Goal: Information Seeking & Learning: Learn about a topic

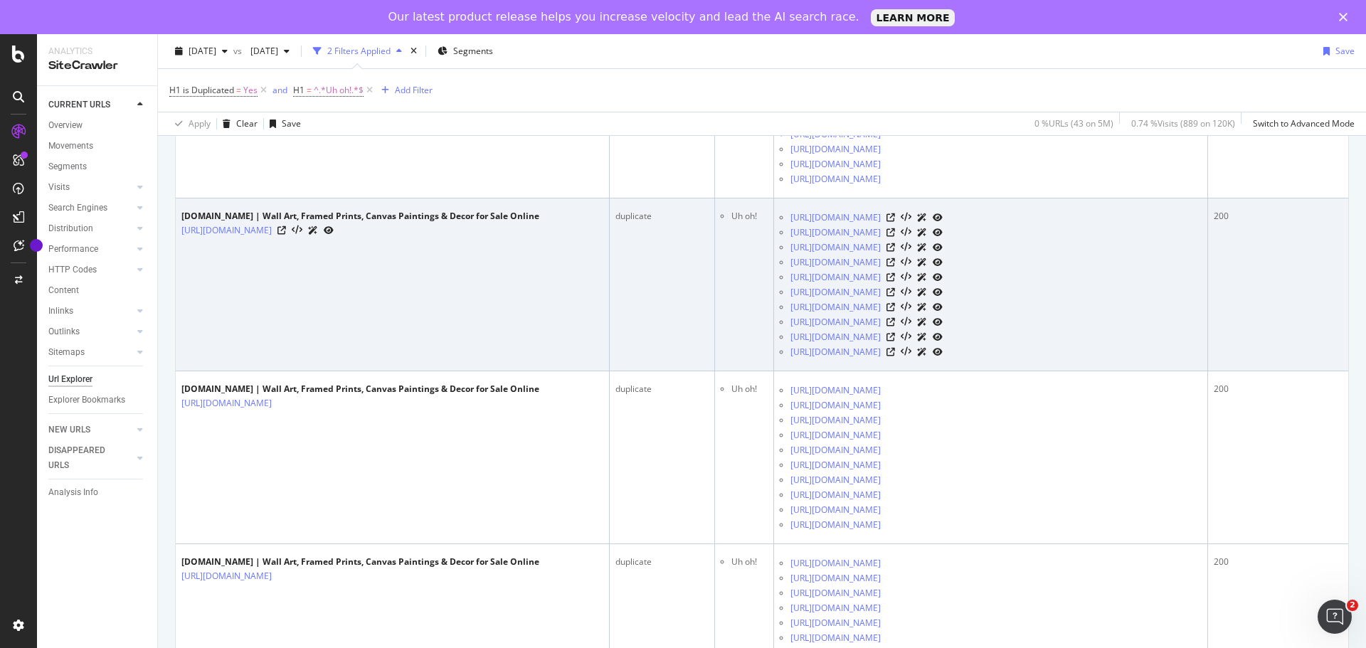
scroll to position [6909, 0]
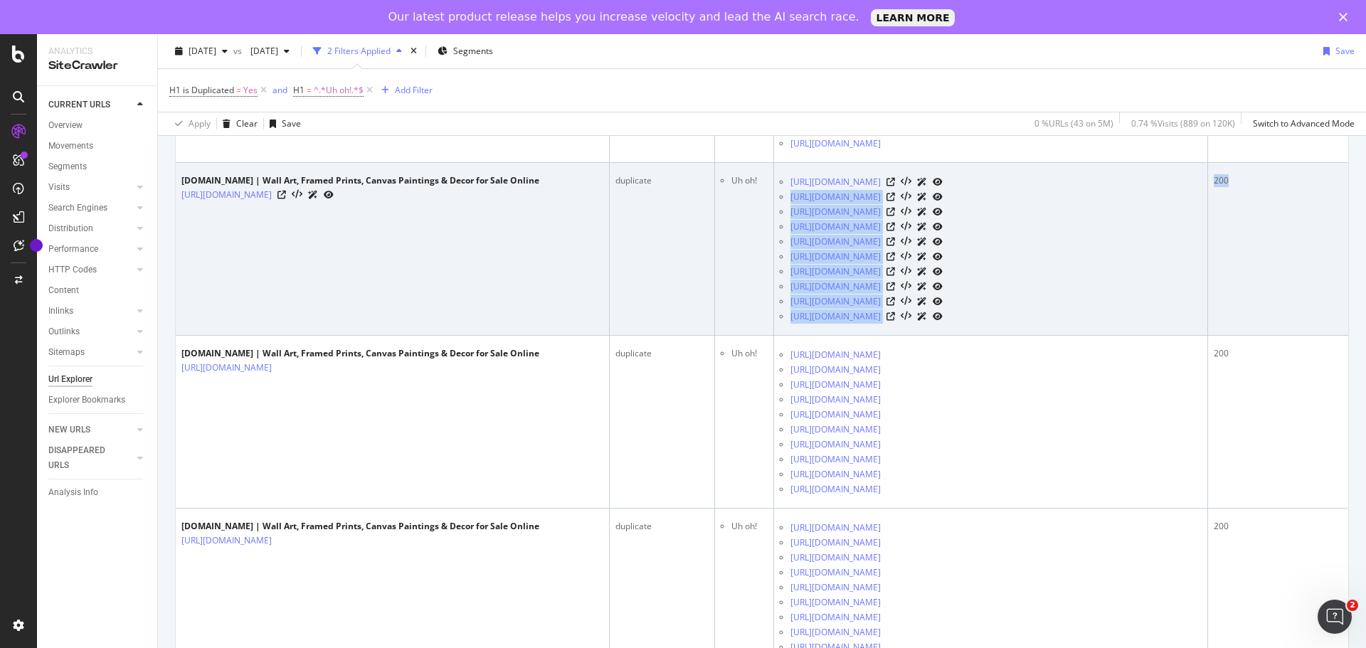
drag, startPoint x: 1215, startPoint y: 183, endPoint x: 1177, endPoint y: 181, distance: 38.5
click at [1177, 181] on tr "Art.com | Wall Art, Framed Prints, Canvas Paintings & Decor for Sale Online htt…" at bounding box center [762, 249] width 1173 height 173
click at [1249, 257] on td "200" at bounding box center [1278, 249] width 140 height 173
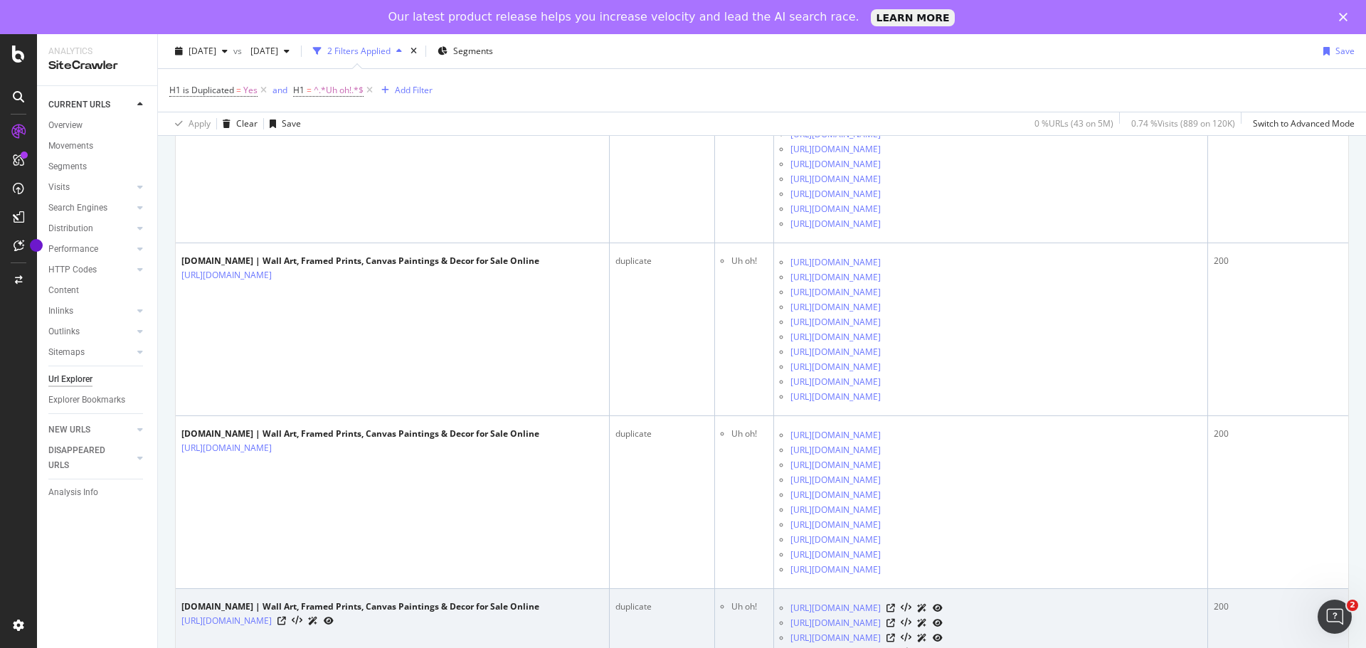
scroll to position [6482, 0]
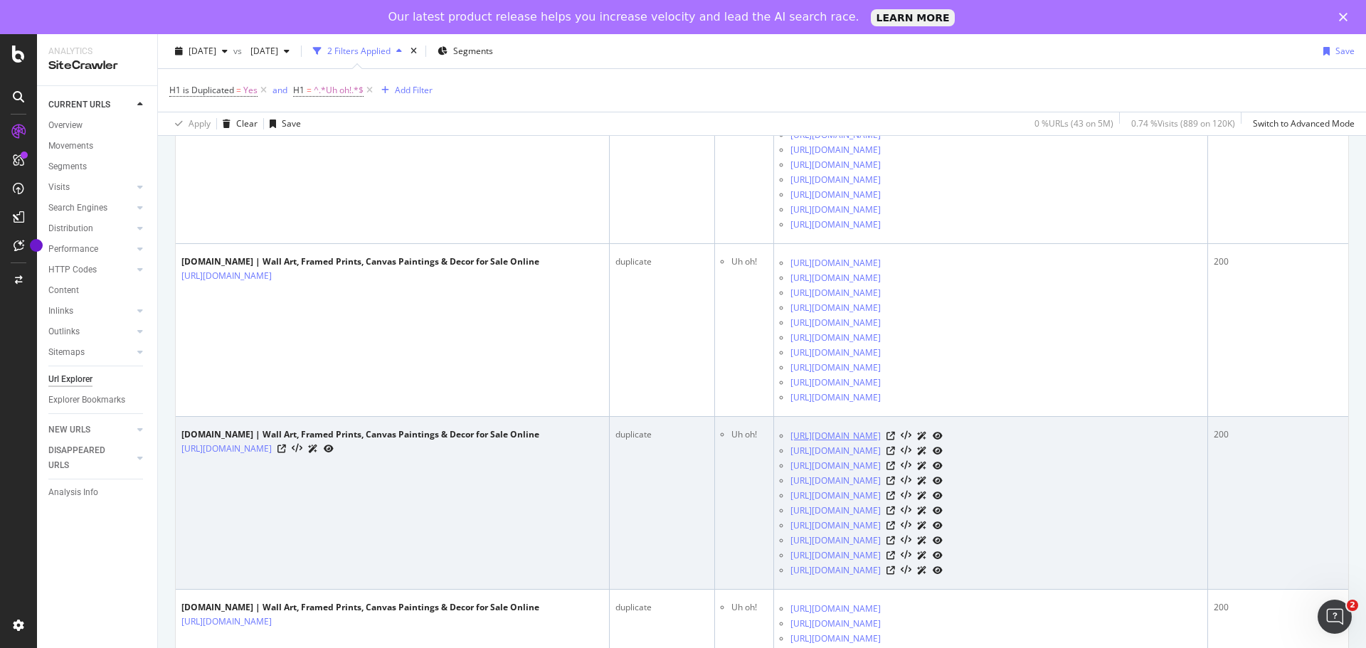
click at [864, 439] on link "[URL][DOMAIN_NAME]" at bounding box center [836, 436] width 90 height 14
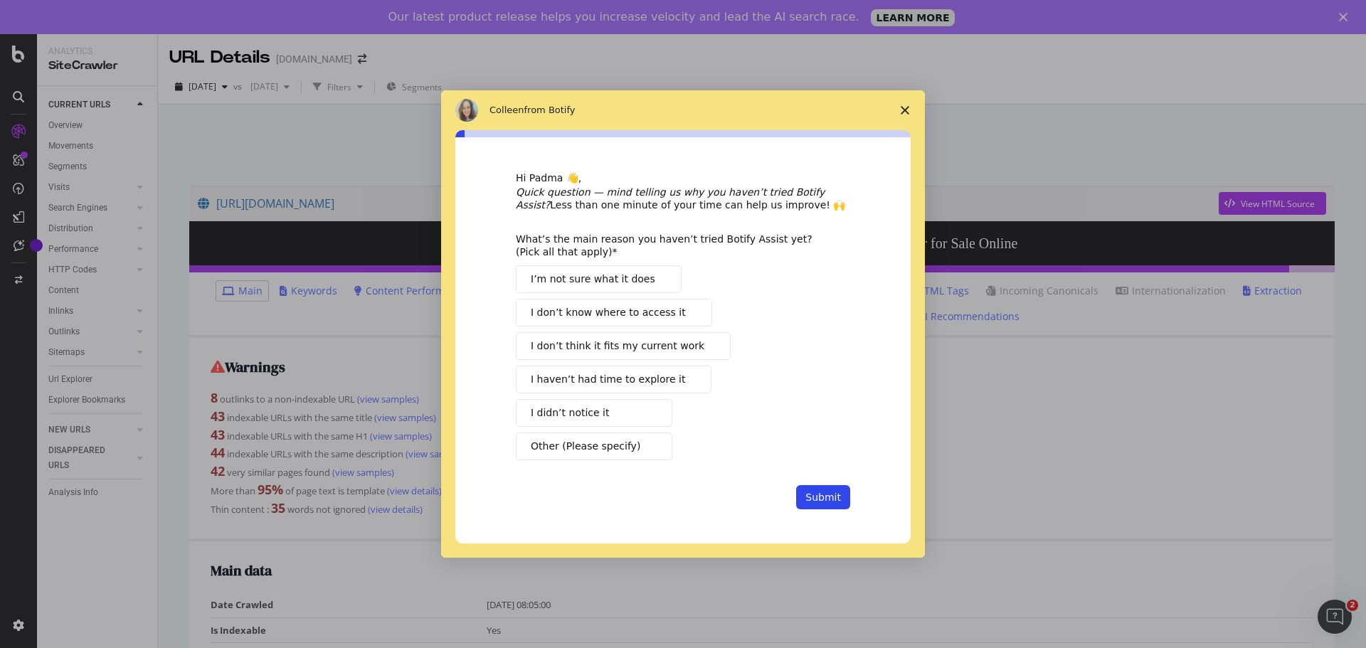
click at [909, 107] on icon "Close survey" at bounding box center [905, 110] width 9 height 9
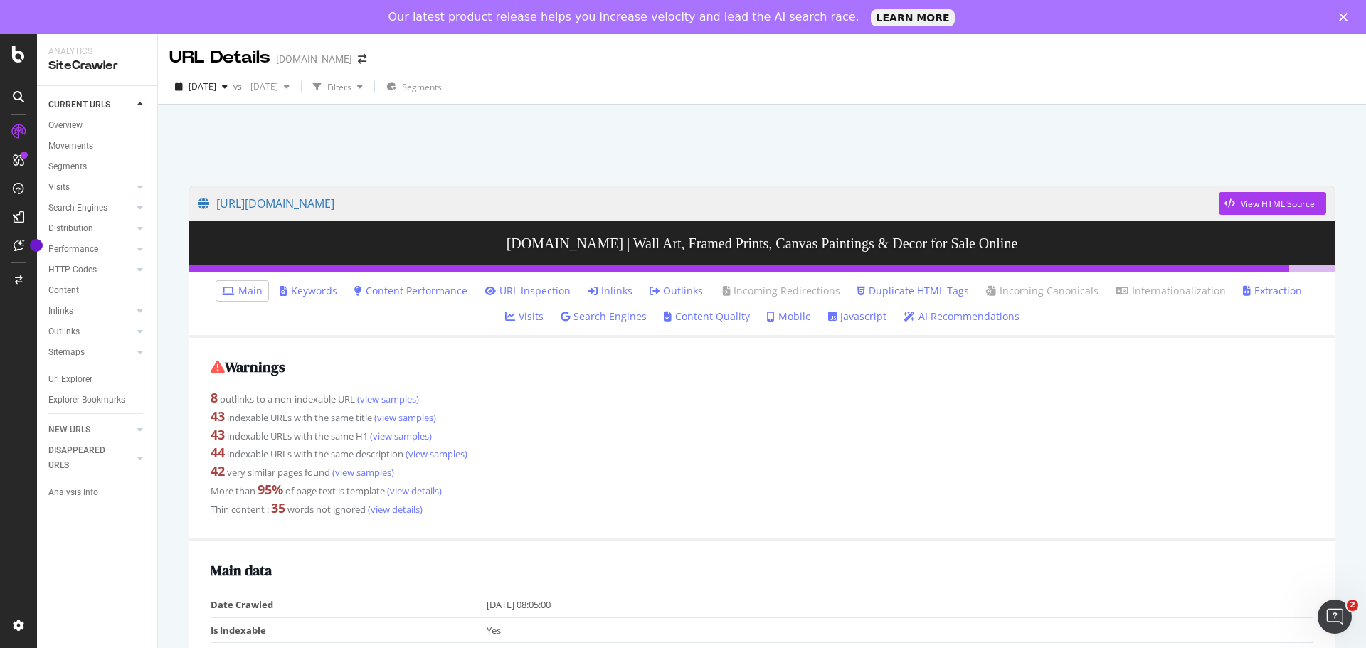
click at [485, 292] on link "URL Inspection" at bounding box center [528, 291] width 86 height 14
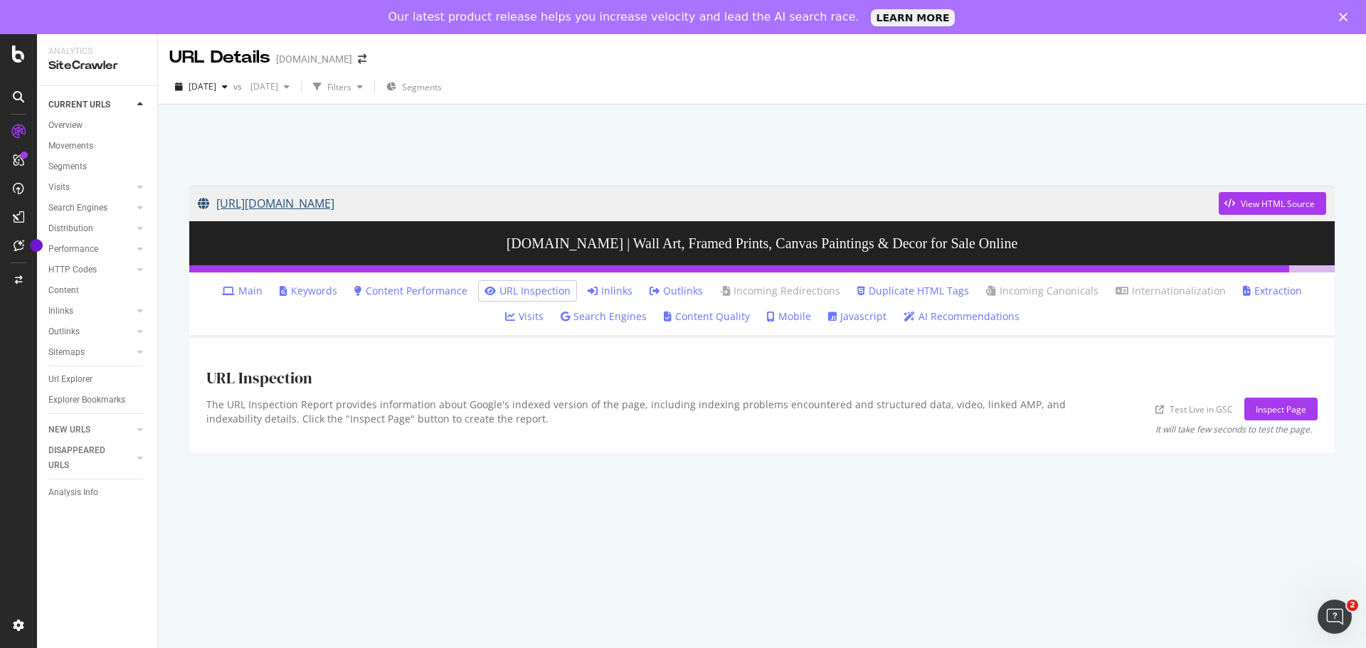
click at [352, 203] on link "[URL][DOMAIN_NAME]" at bounding box center [708, 204] width 1021 height 36
click at [1301, 418] on div "Inspect Page" at bounding box center [1281, 408] width 51 height 21
click at [1305, 203] on div "View HTML Source" at bounding box center [1278, 204] width 74 height 12
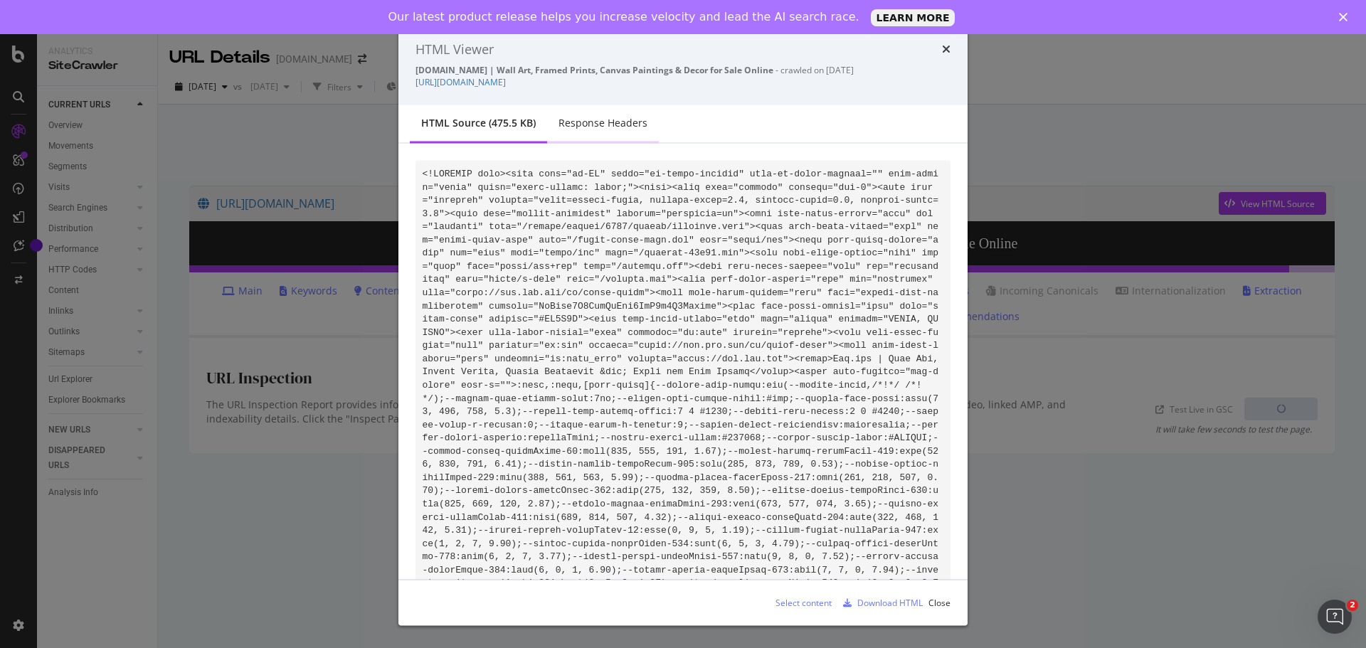
click at [607, 130] on div "Response Headers" at bounding box center [603, 124] width 112 height 39
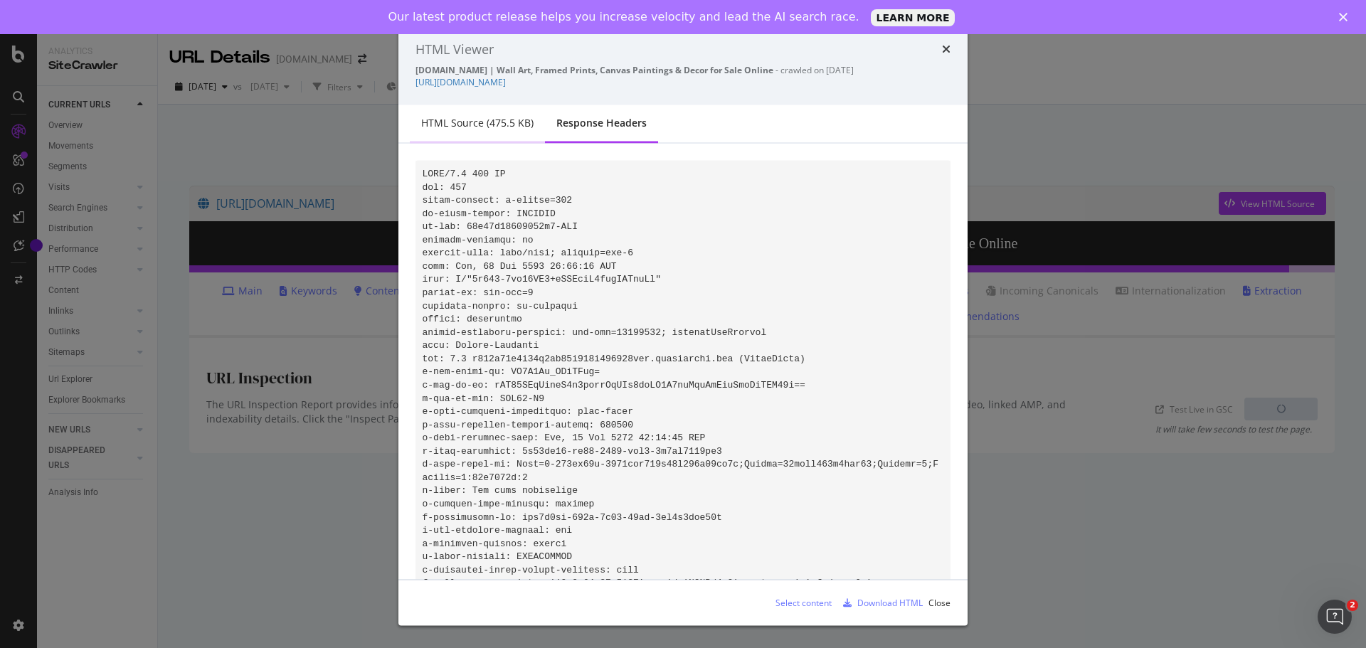
click at [504, 119] on div "HTML source (475.5 KB)" at bounding box center [477, 123] width 112 height 14
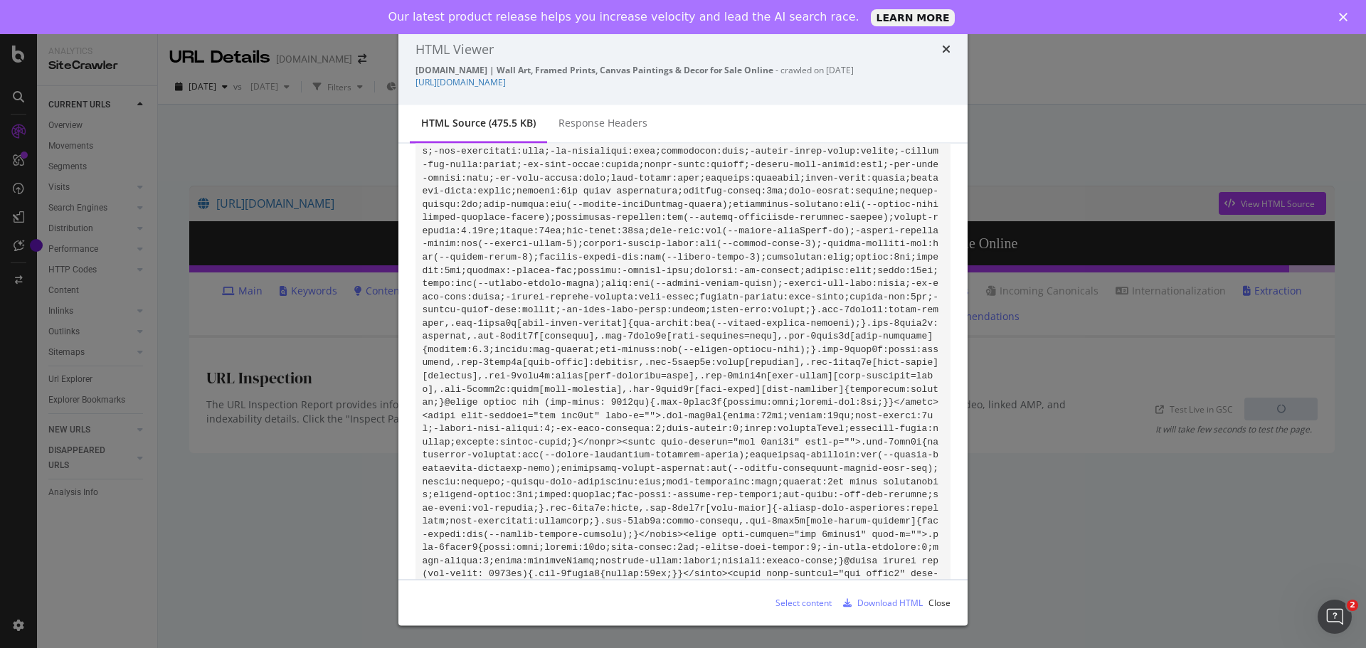
scroll to position [5834, 0]
click at [901, 603] on div "Download HTML" at bounding box center [889, 602] width 65 height 12
click at [948, 49] on div "HTML Viewer [DOMAIN_NAME] | Wall Art, Framed Prints, Canvas Paintings & Decor f…" at bounding box center [682, 64] width 569 height 83
click at [948, 49] on icon "times" at bounding box center [946, 48] width 9 height 11
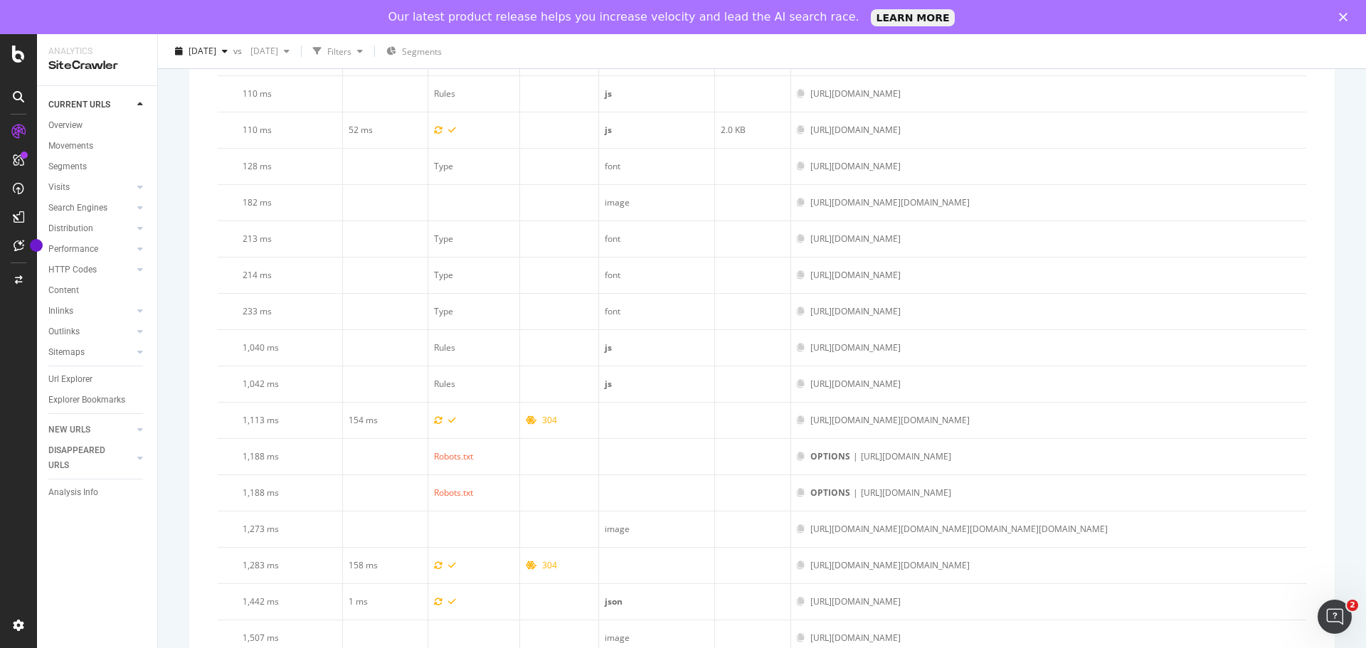
scroll to position [2569, 0]
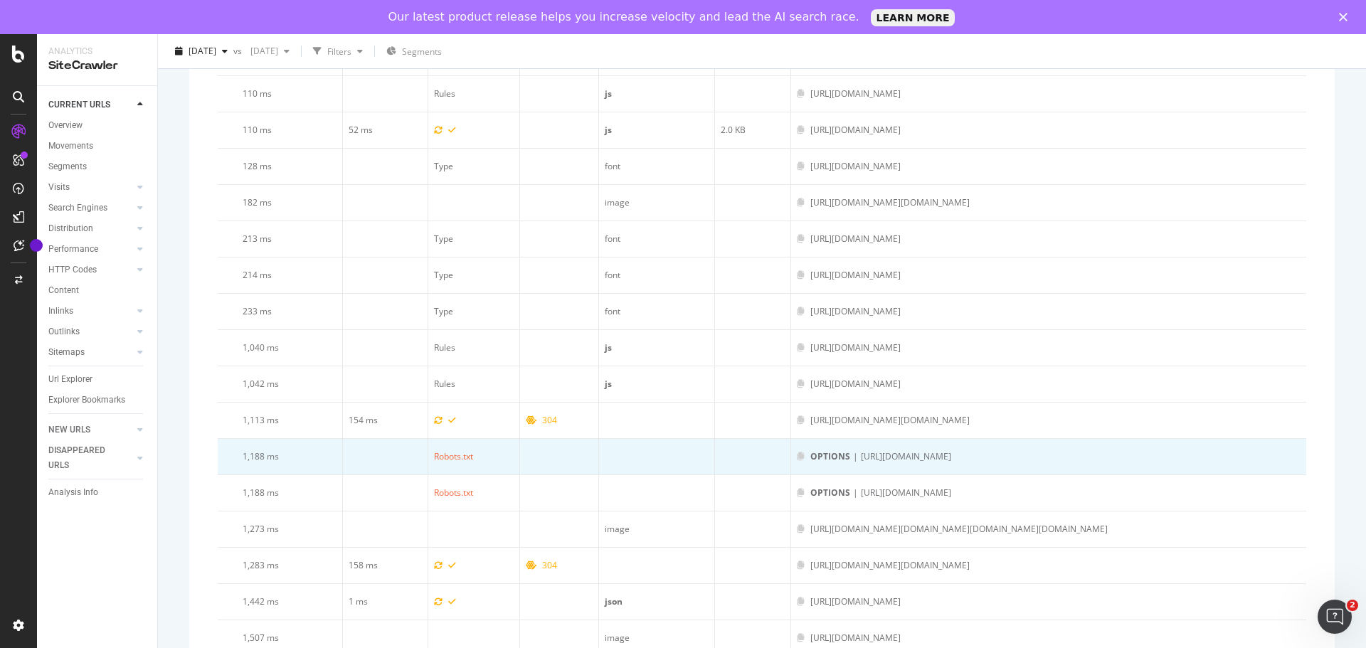
click at [715, 439] on td at bounding box center [753, 457] width 76 height 36
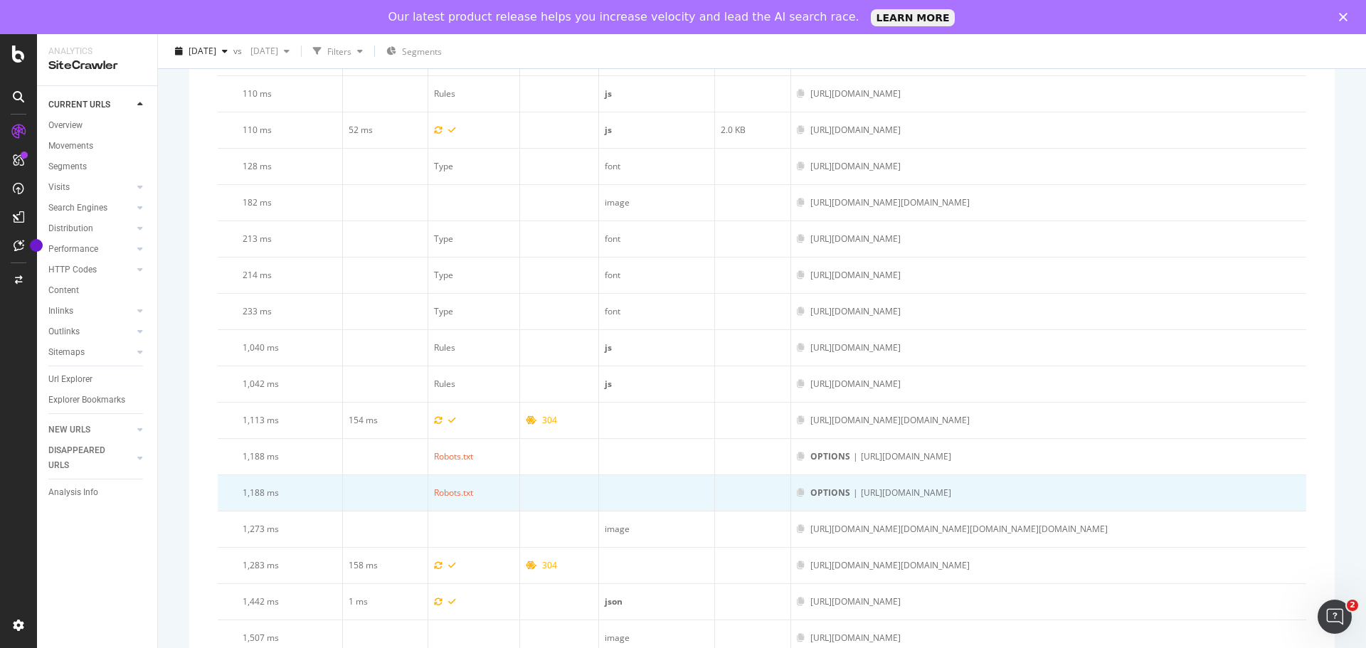
click at [715, 475] on td at bounding box center [753, 493] width 76 height 36
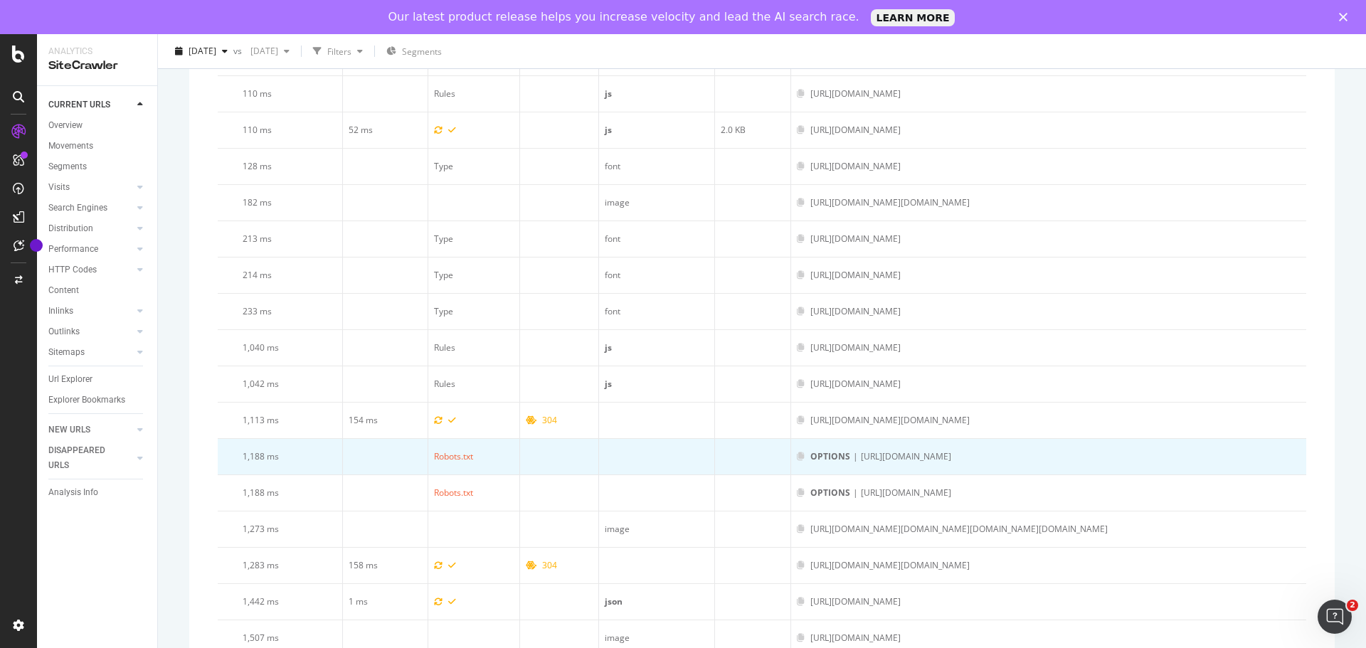
click at [951, 450] on div "[URL][DOMAIN_NAME]" at bounding box center [906, 456] width 90 height 13
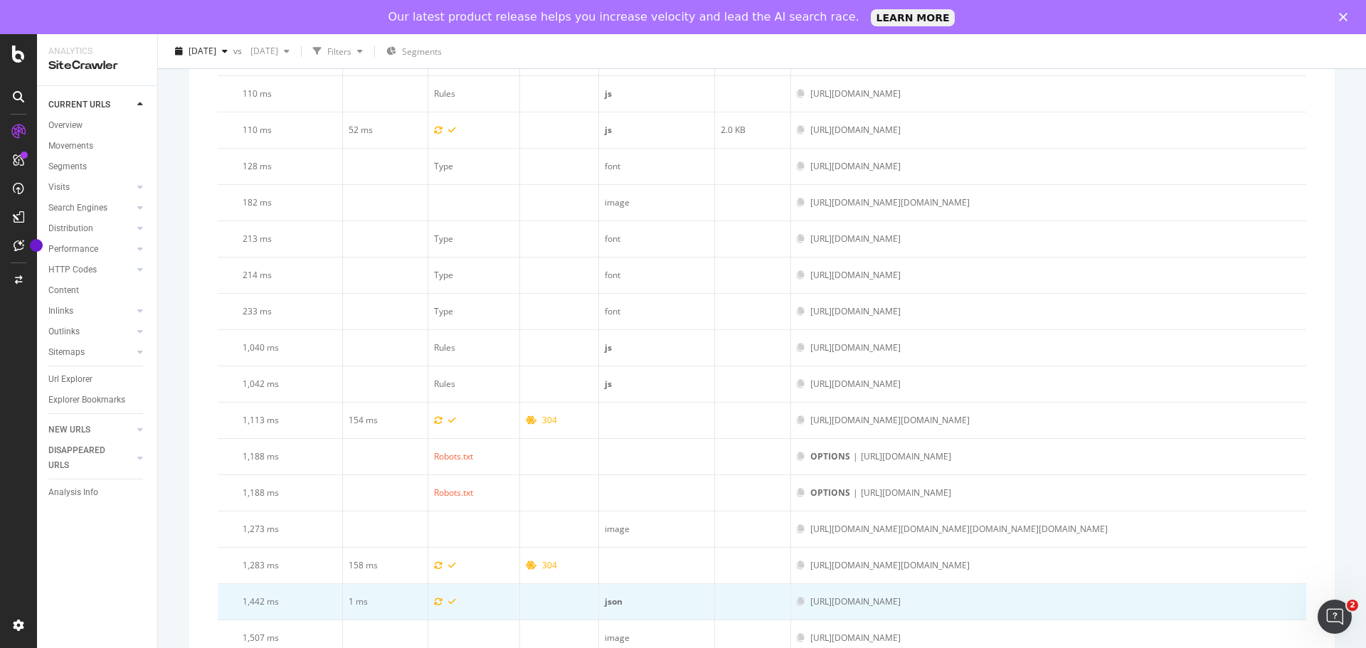
click at [901, 606] on div "[URL][DOMAIN_NAME]" at bounding box center [855, 602] width 90 height 13
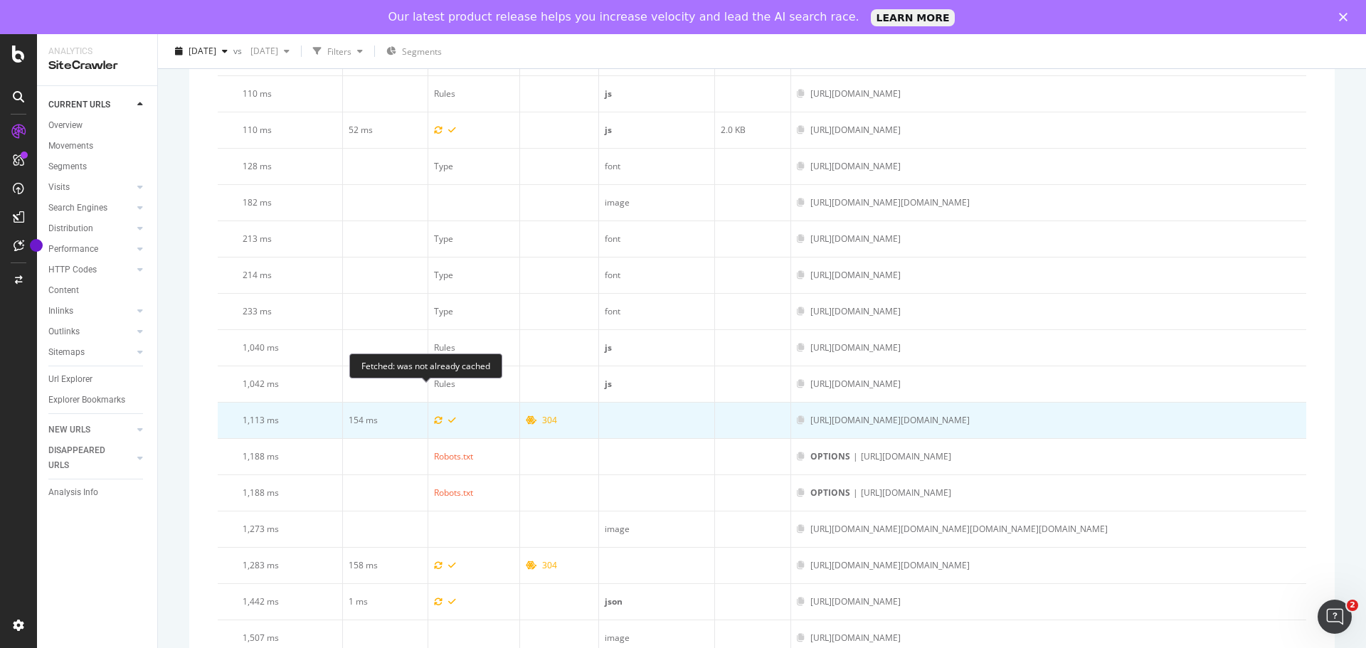
click at [434, 416] on icon at bounding box center [438, 420] width 9 height 9
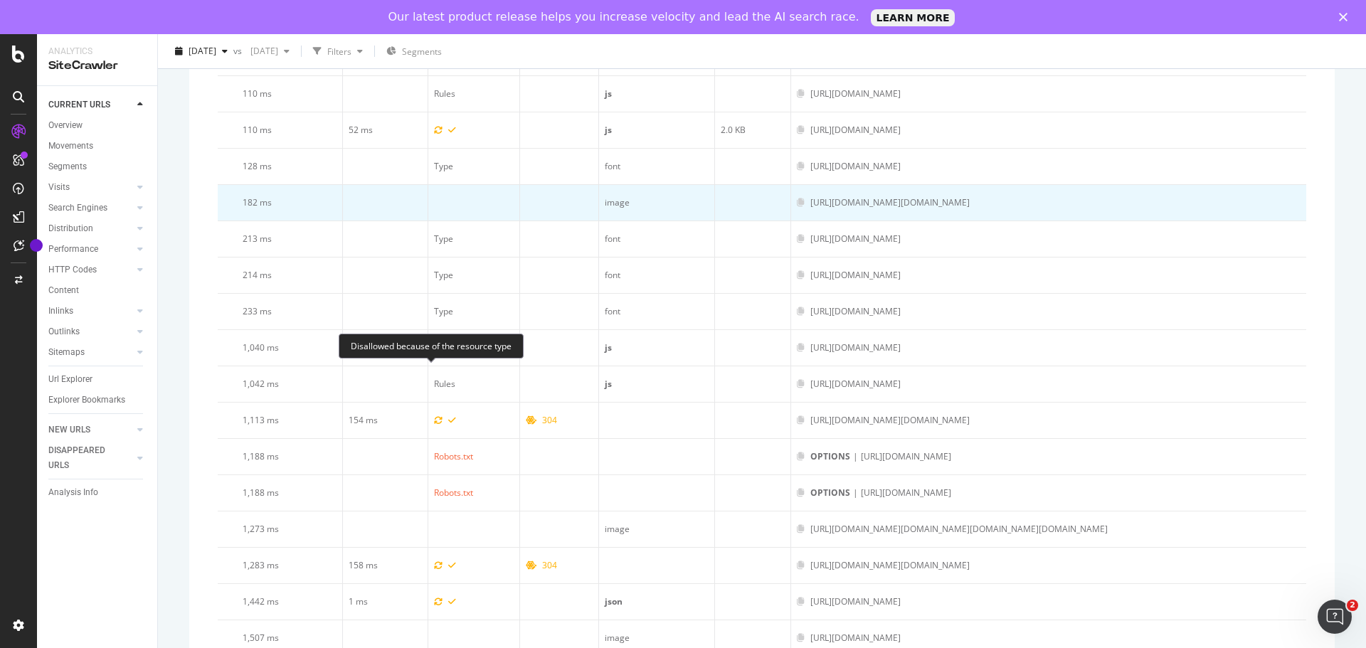
scroll to position [2426, 0]
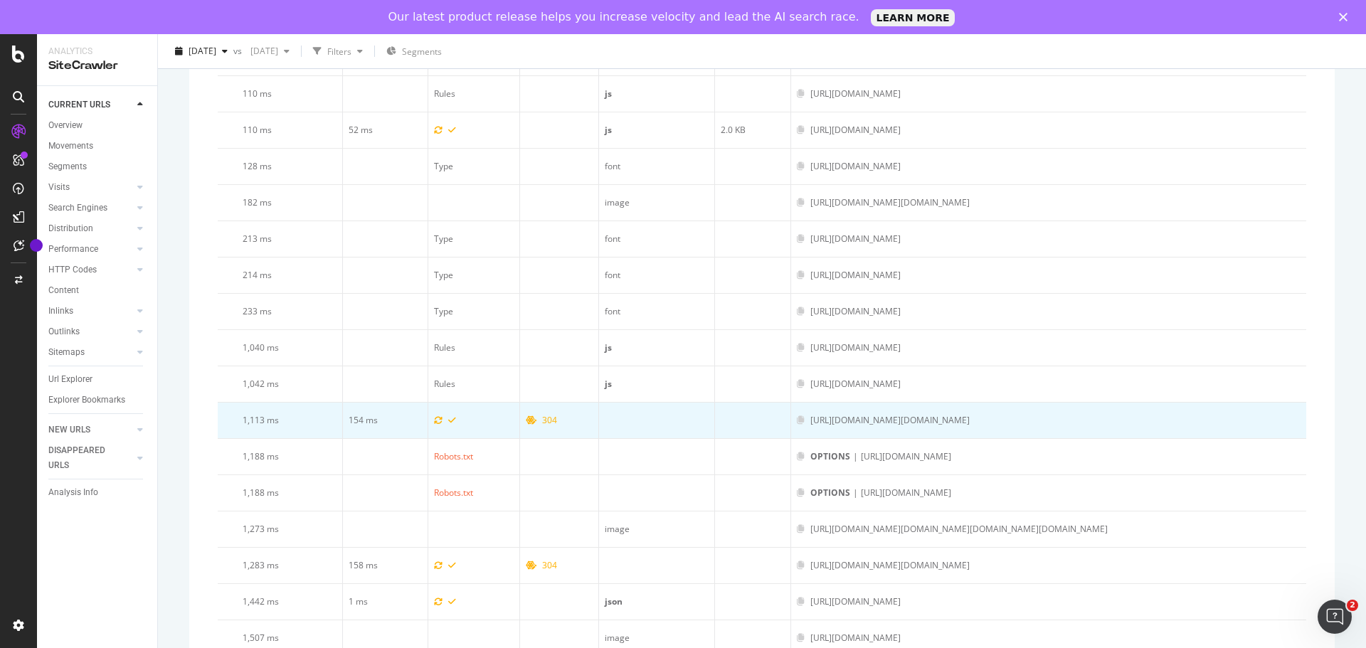
click at [970, 427] on div "https://www.art.com/mobify/proxy/api/shopper/auth/v1/organizations/f_ecom_bkzb_…" at bounding box center [889, 420] width 159 height 13
click at [797, 425] on icon at bounding box center [801, 420] width 8 height 9
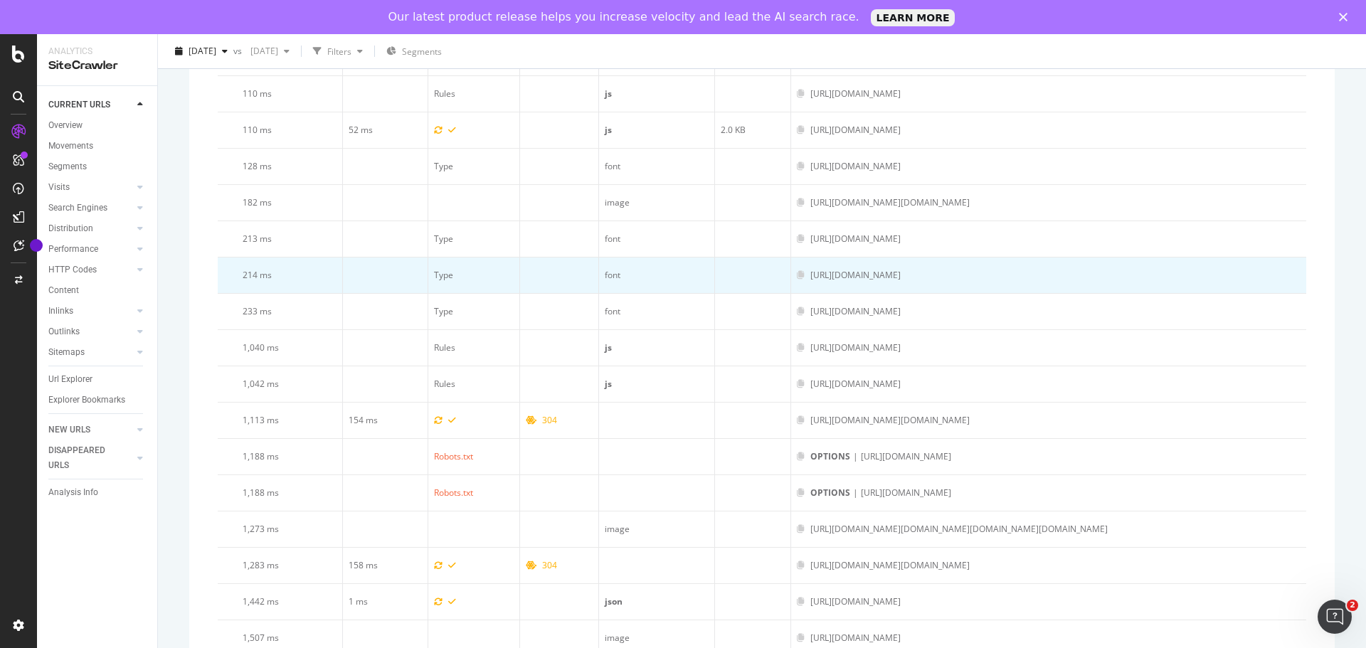
scroll to position [2569, 0]
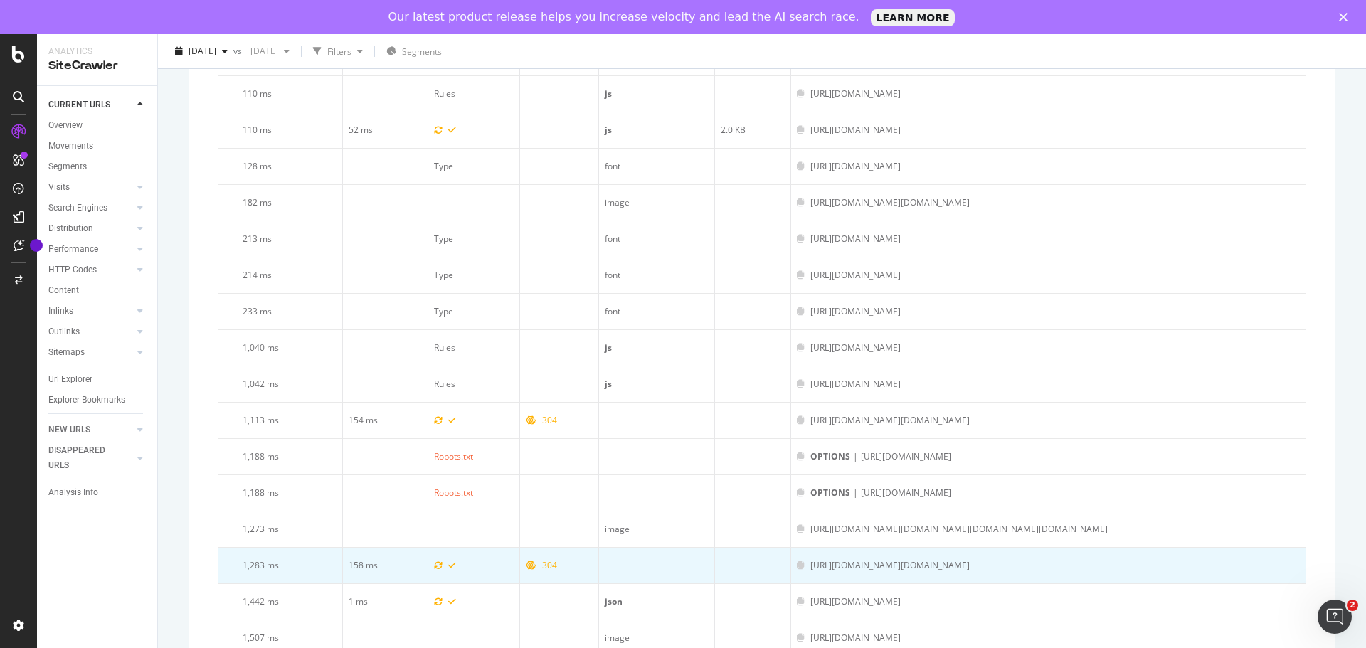
click at [928, 559] on div "https://www.art.com/mobify/proxy/api/shopper/auth/v1/organizations/f_ecom_bkzb_…" at bounding box center [889, 565] width 159 height 13
click at [797, 559] on span at bounding box center [804, 565] width 14 height 13
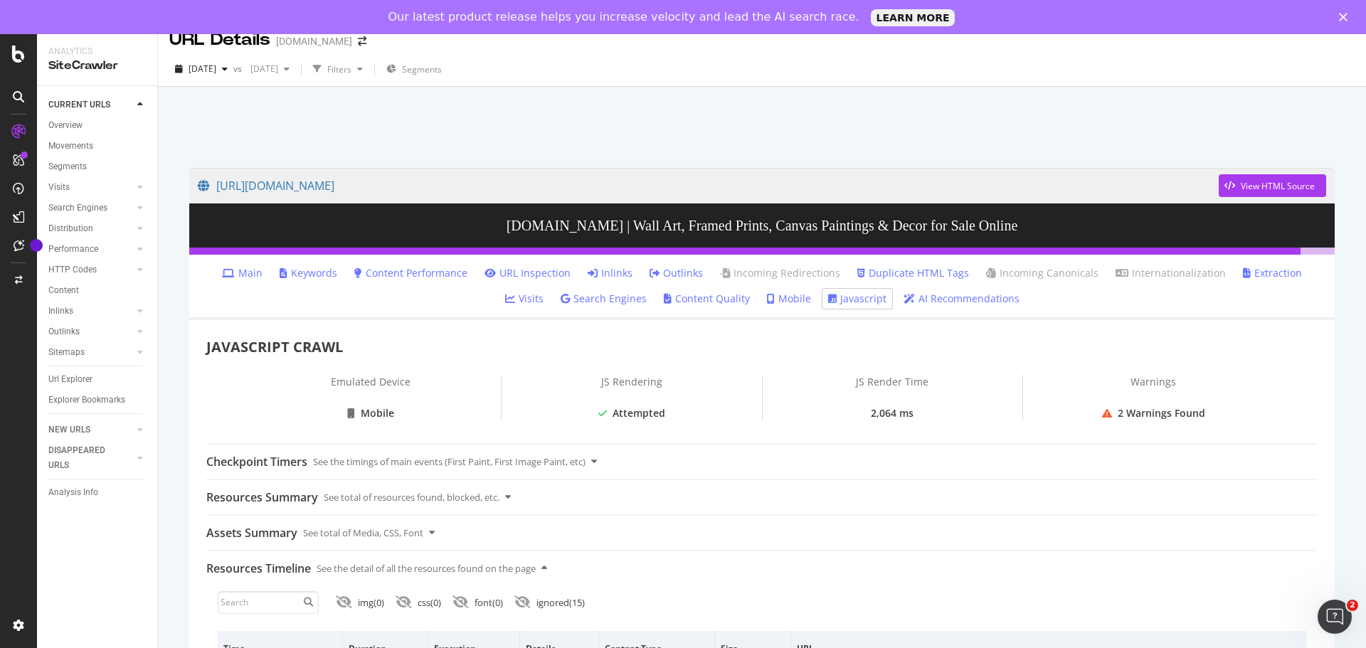
scroll to position [7, 0]
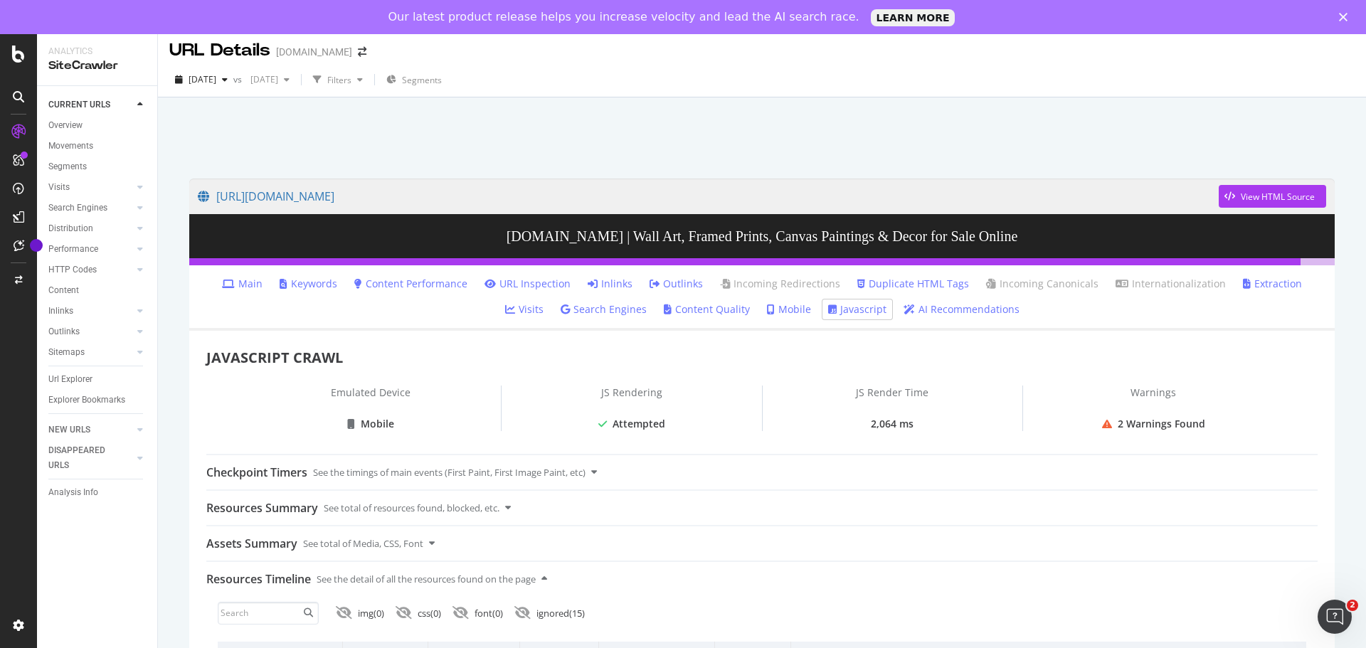
click at [840, 304] on link "Javascript" at bounding box center [857, 309] width 58 height 14
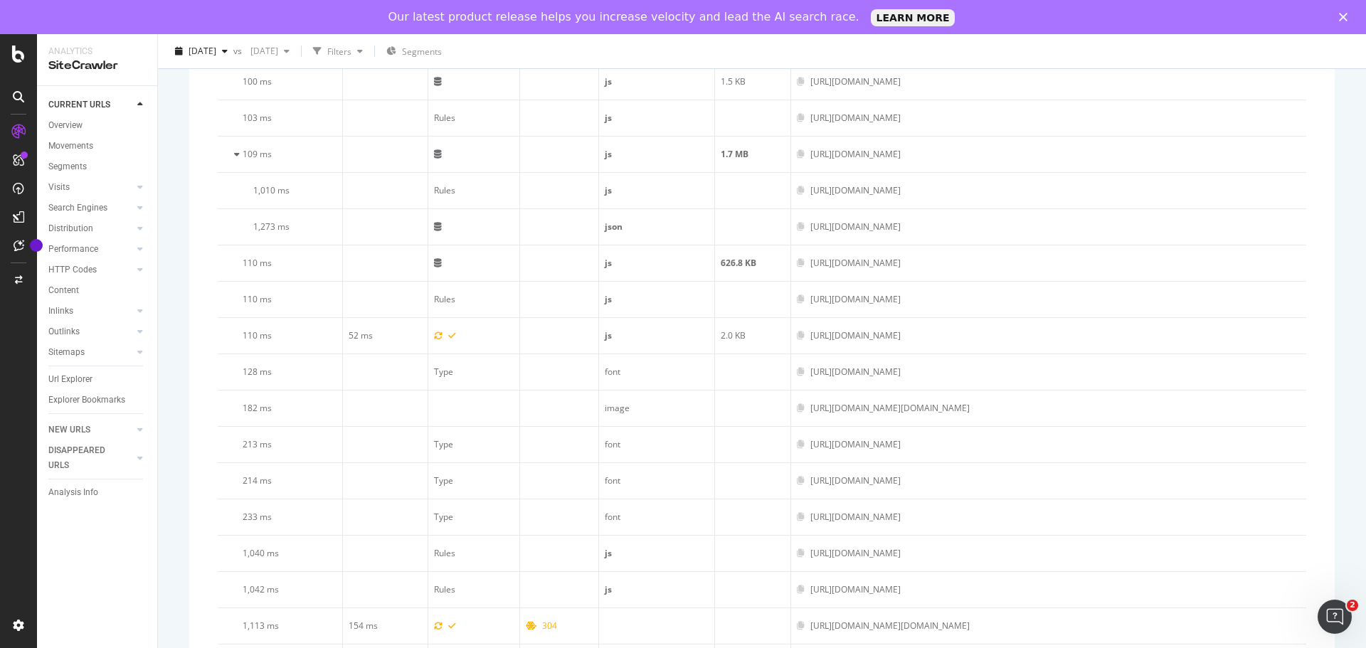
scroll to position [2569, 0]
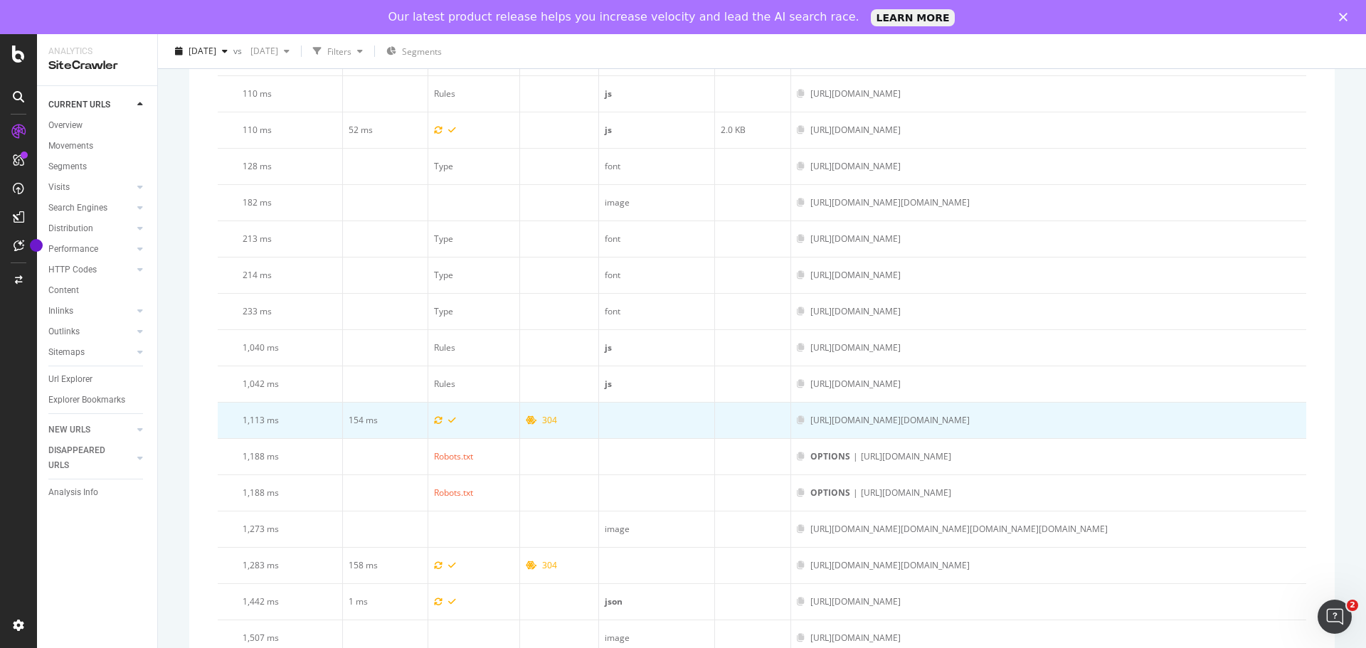
click at [881, 414] on div "https://www.art.com/mobify/proxy/api/shopper/auth/v1/organizations/f_ecom_bkzb_…" at bounding box center [889, 420] width 159 height 13
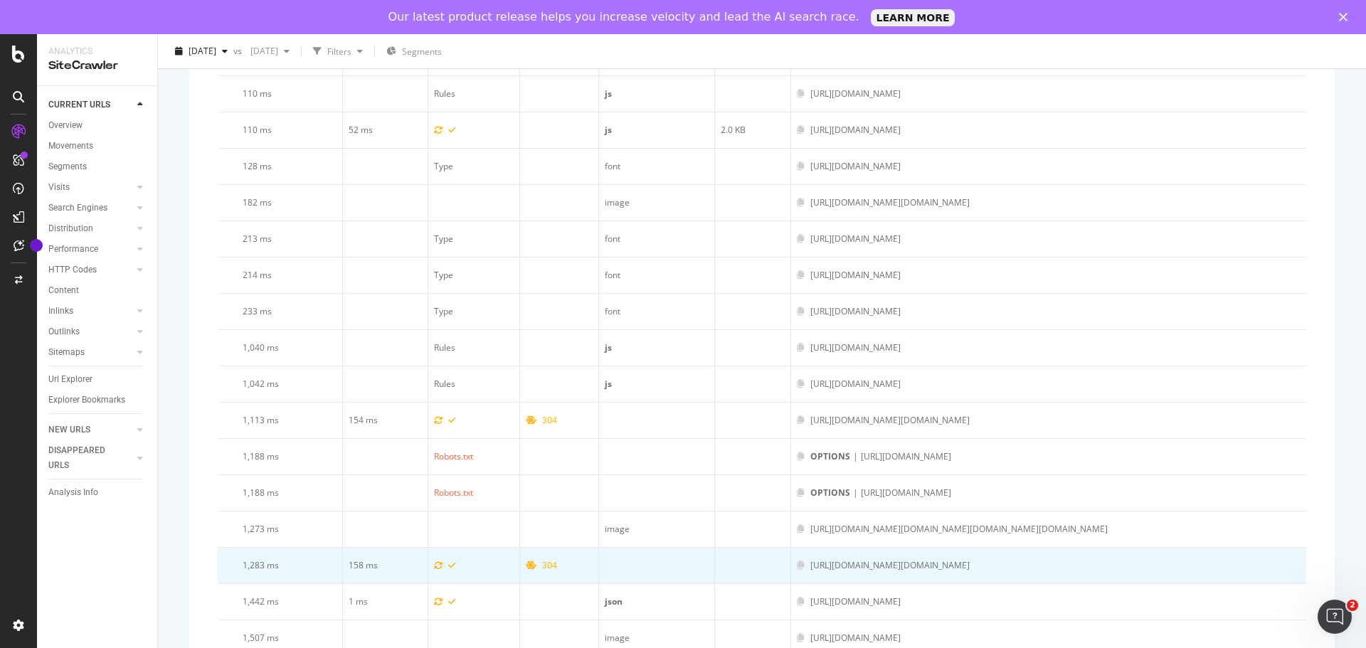
click at [820, 559] on div "https://www.art.com/mobify/proxy/api/shopper/auth/v1/organizations/f_ecom_bkzb_…" at bounding box center [889, 565] width 159 height 13
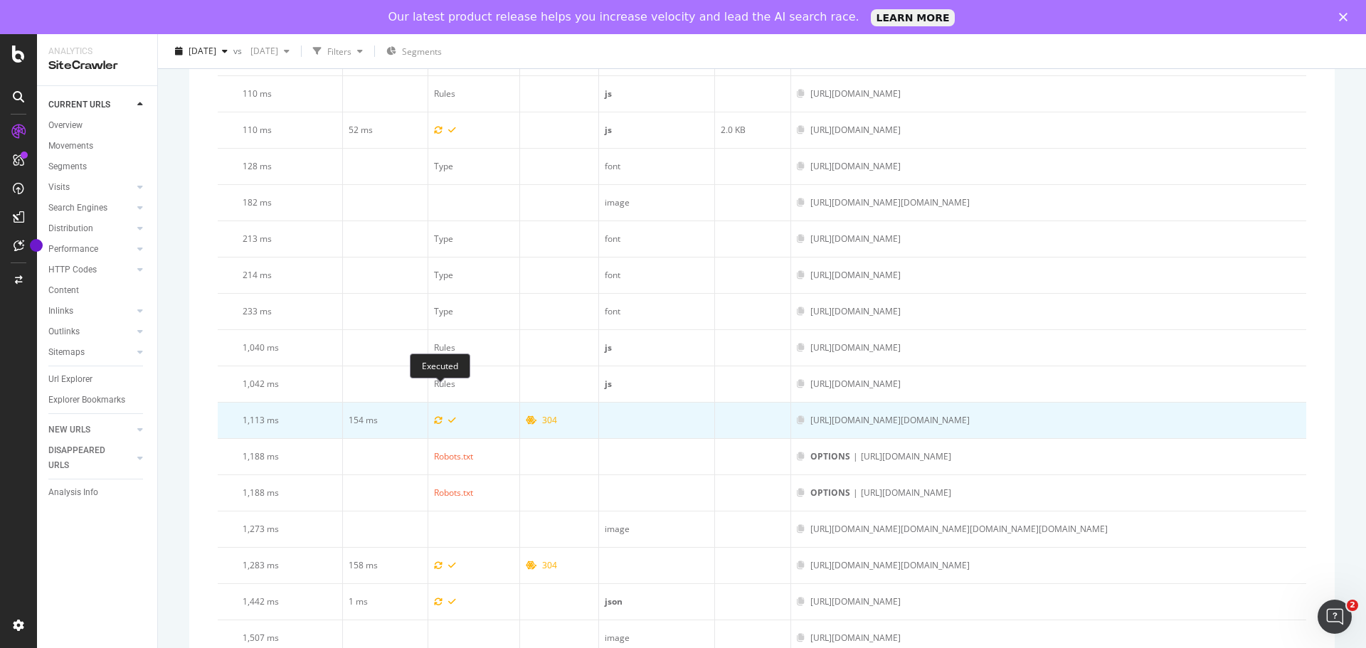
click at [448, 416] on icon at bounding box center [452, 420] width 8 height 9
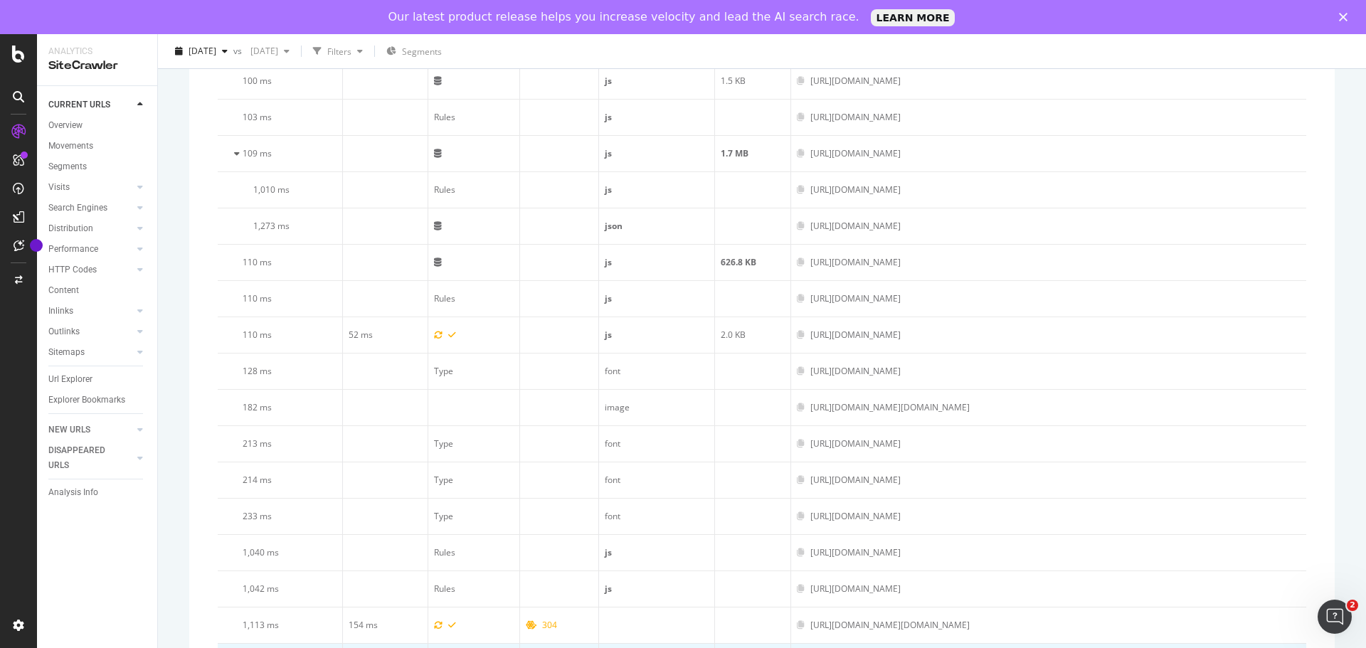
scroll to position [1999, 0]
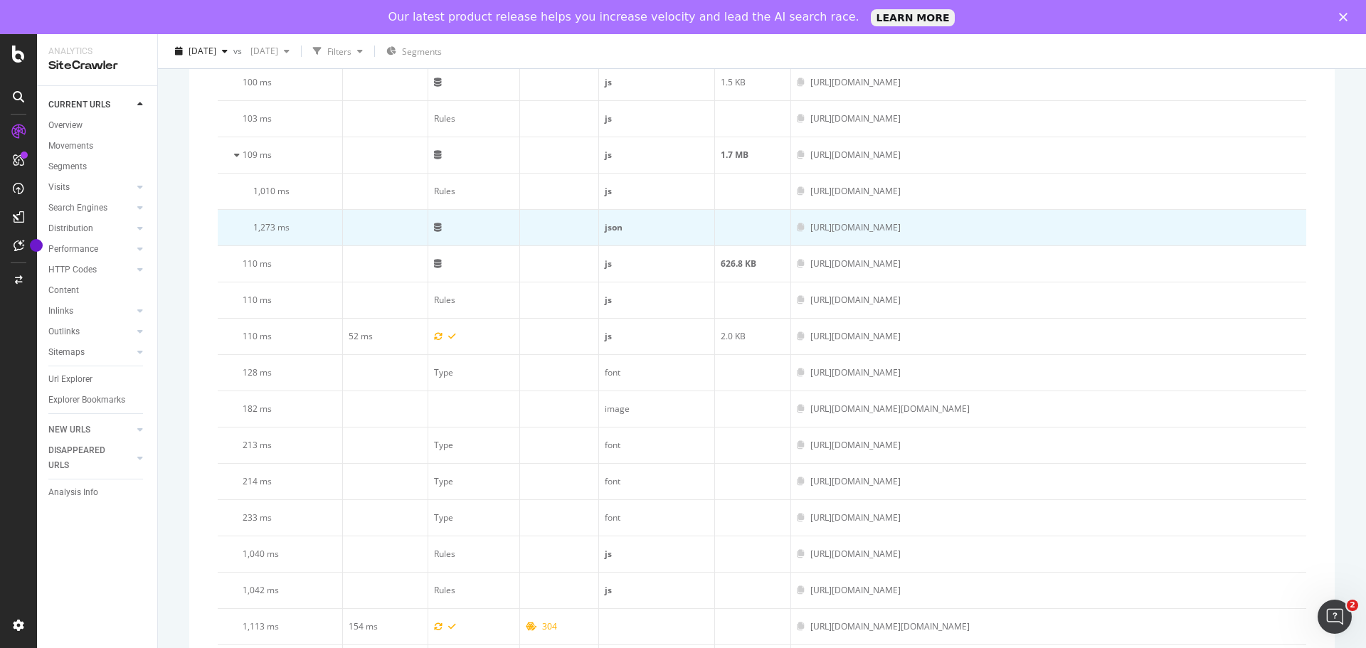
click at [901, 234] on div "https://www.art.com/callback?error=invalid_request&error_description=PKCE%20cod…" at bounding box center [855, 227] width 90 height 13
click at [810, 234] on div "https://www.art.com/callback?error=invalid_request&error_description=PKCE%20cod…" at bounding box center [855, 227] width 90 height 13
drag, startPoint x: 1286, startPoint y: 544, endPoint x: 779, endPoint y: 553, distance: 506.7
click at [797, 234] on div "https://www.art.com/callback?error=invalid_request&error_description=PKCE%20cod…" at bounding box center [1049, 227] width 504 height 13
copy div "https://www.art.com/callback?error=invalid_request&error_description=PKCE%20cod…"
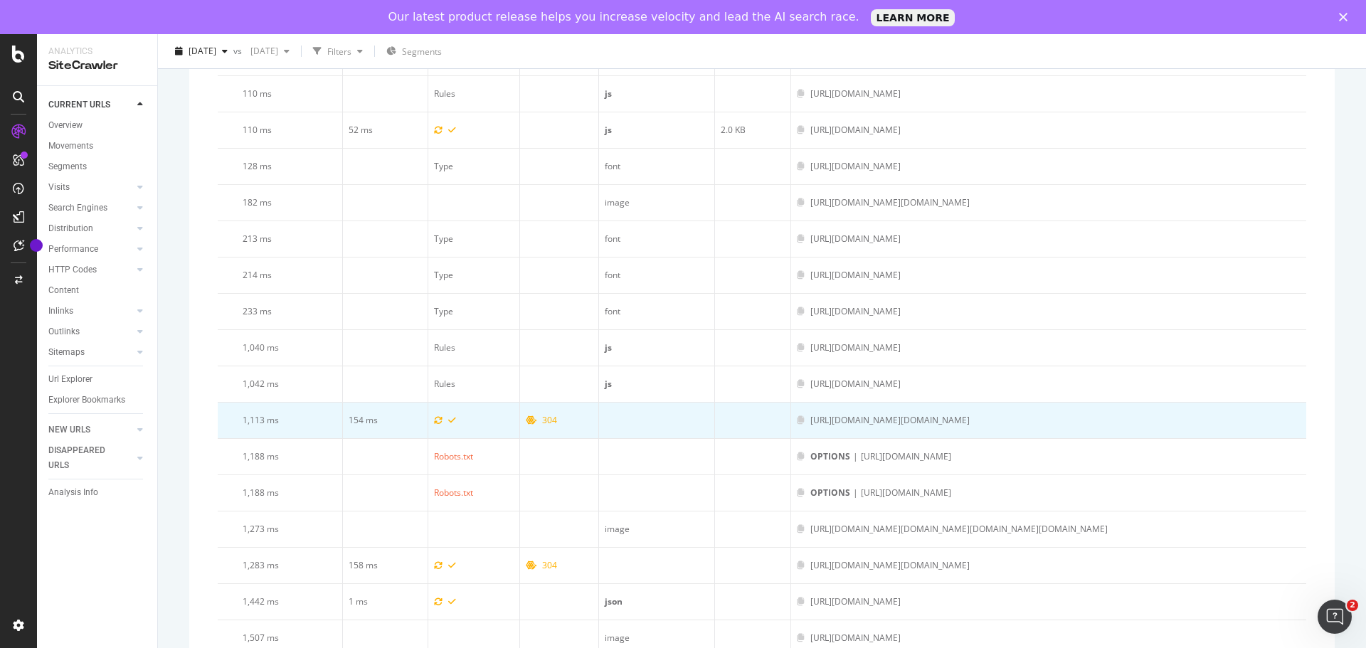
scroll to position [2497, 0]
drag, startPoint x: 548, startPoint y: 456, endPoint x: 492, endPoint y: 454, distance: 55.5
click at [492, 439] on tr "1,113 ms 154 ms 304 https://www.art.com/mobify/proxy/api/shopper/auth/v1/organi…" at bounding box center [762, 421] width 1089 height 36
click at [526, 425] on icon at bounding box center [531, 420] width 11 height 9
click at [448, 425] on icon at bounding box center [452, 420] width 8 height 9
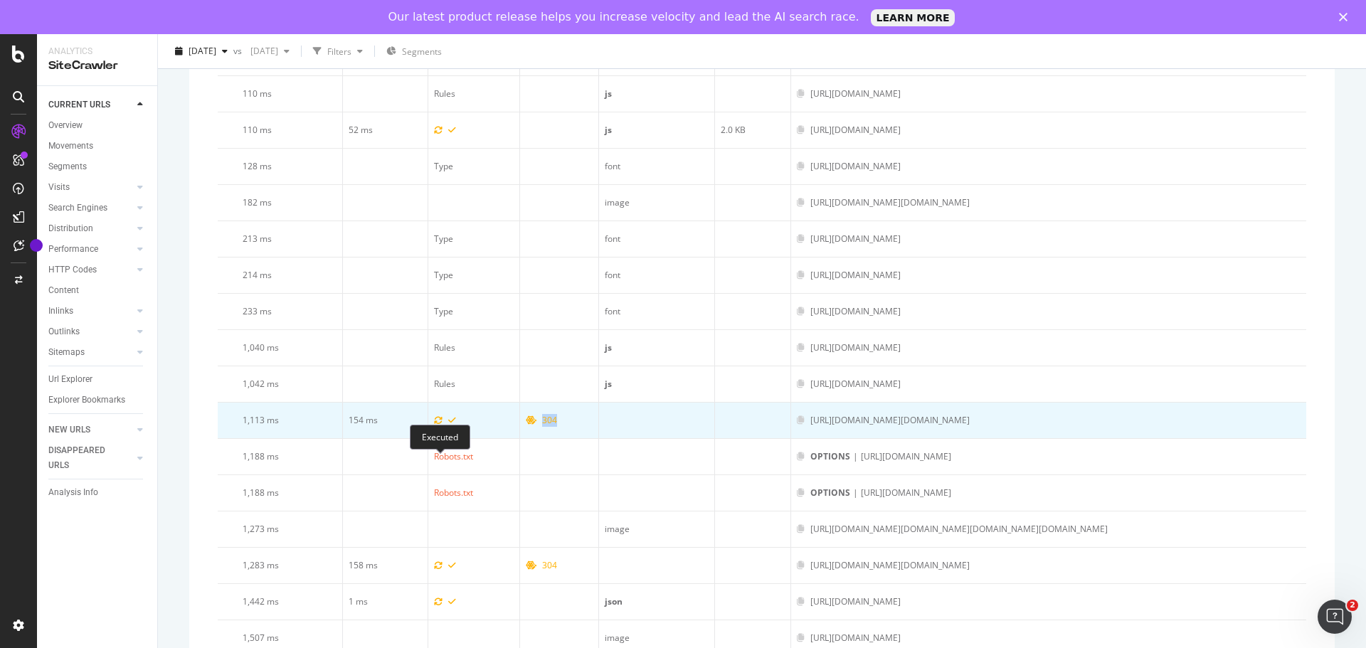
click at [448, 425] on icon at bounding box center [452, 420] width 8 height 9
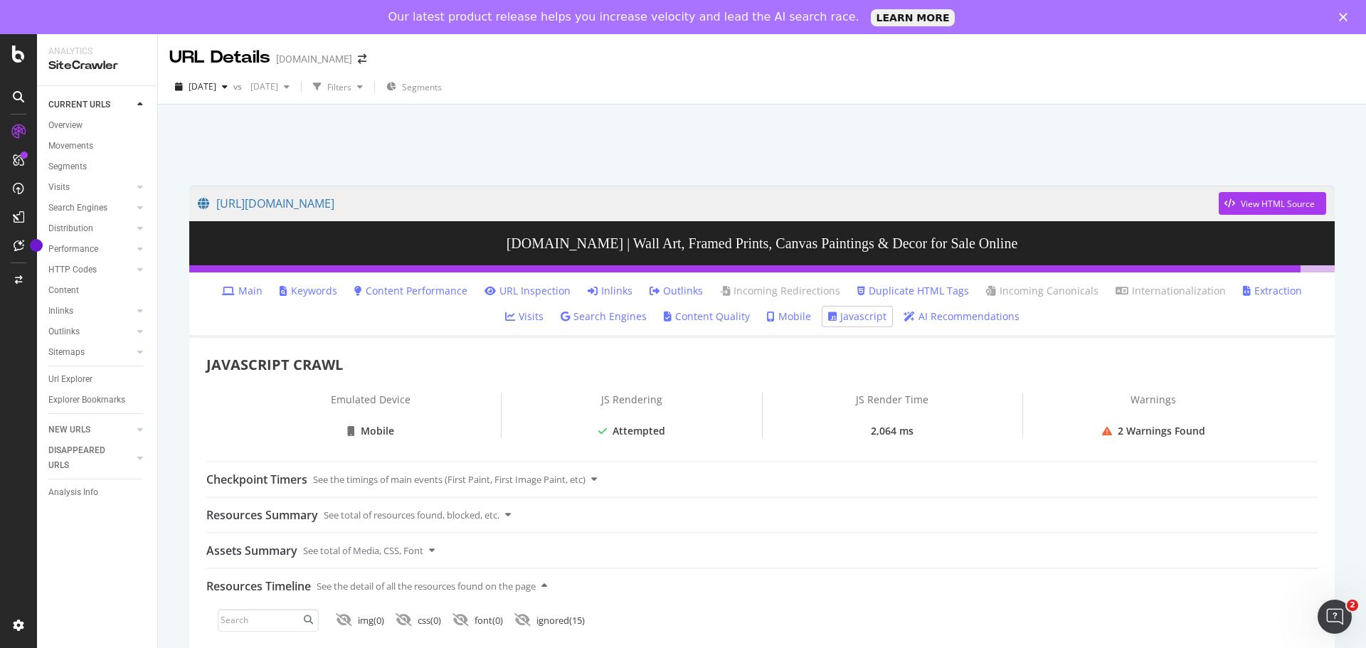
scroll to position [71, 0]
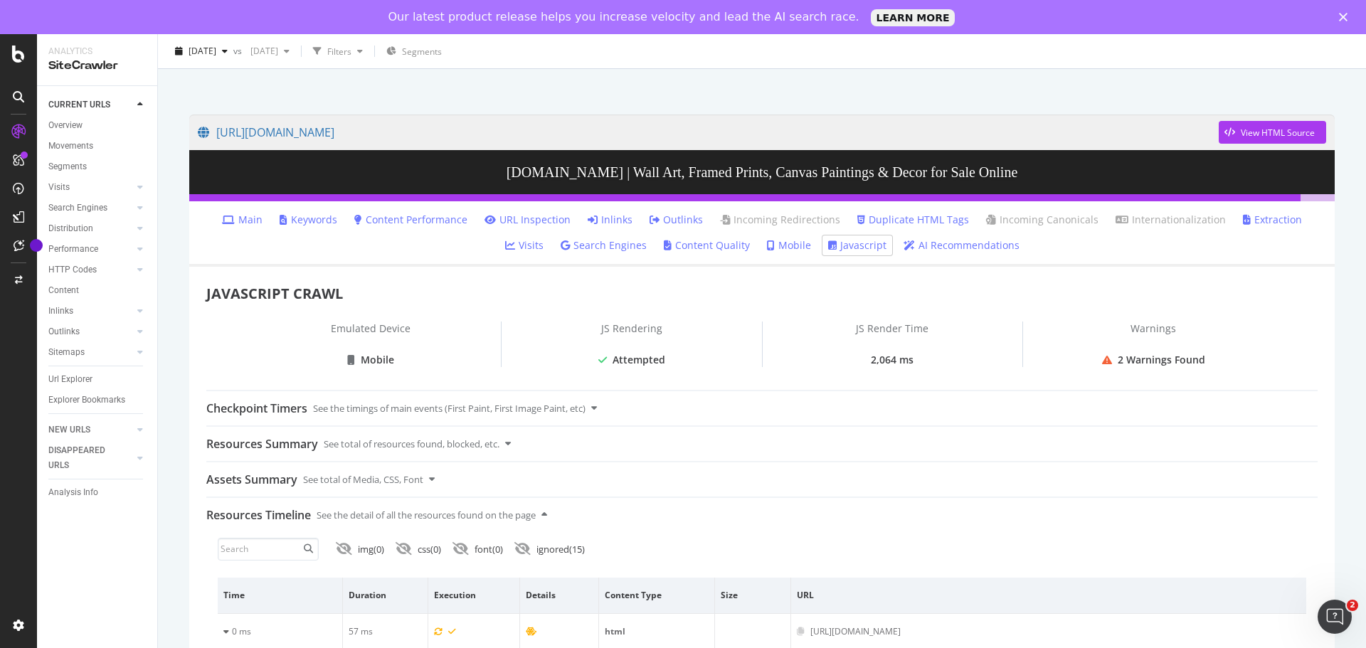
click at [828, 243] on link "Javascript" at bounding box center [857, 245] width 58 height 14
click at [1233, 139] on div "View HTML Source" at bounding box center [1267, 132] width 96 height 21
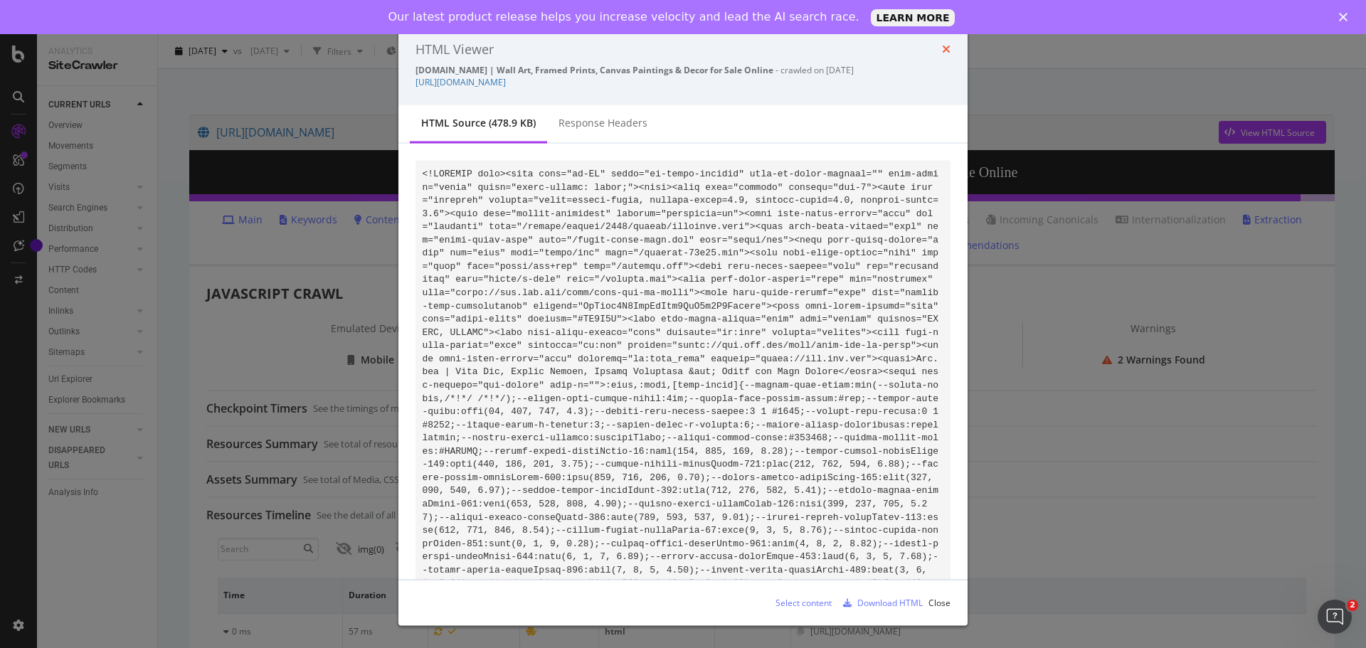
click at [946, 50] on icon "times" at bounding box center [946, 48] width 9 height 11
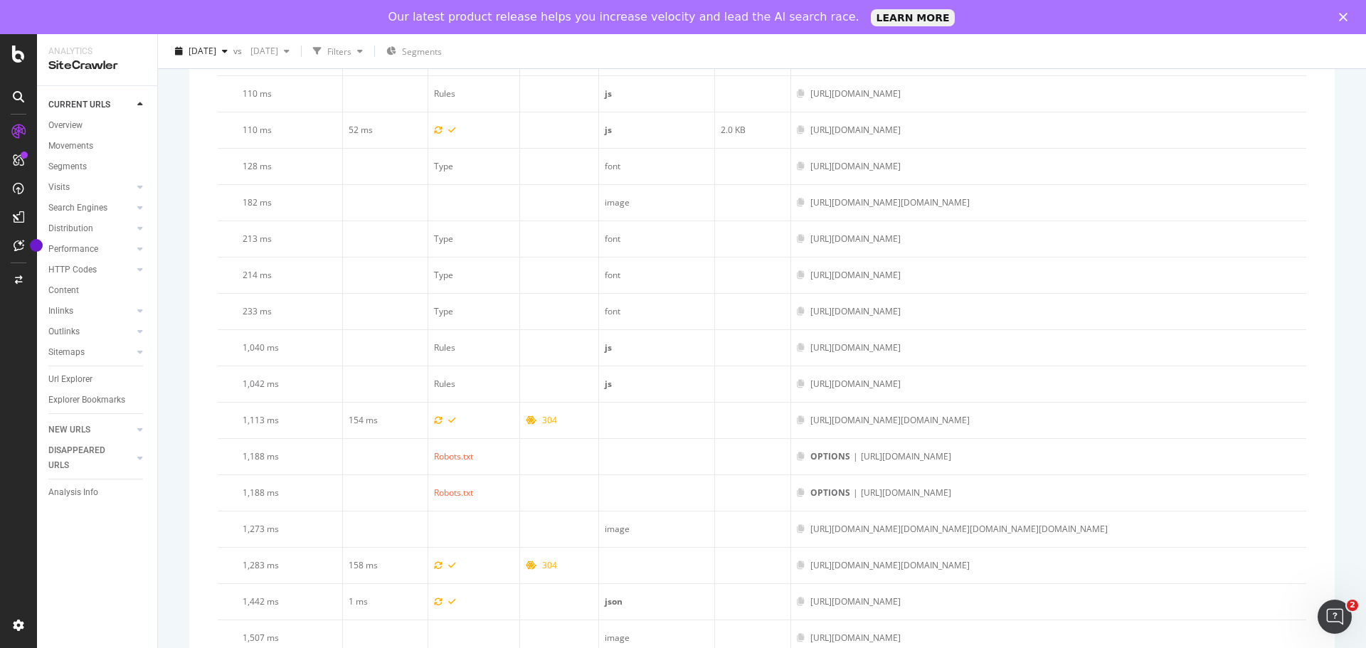
scroll to position [2569, 0]
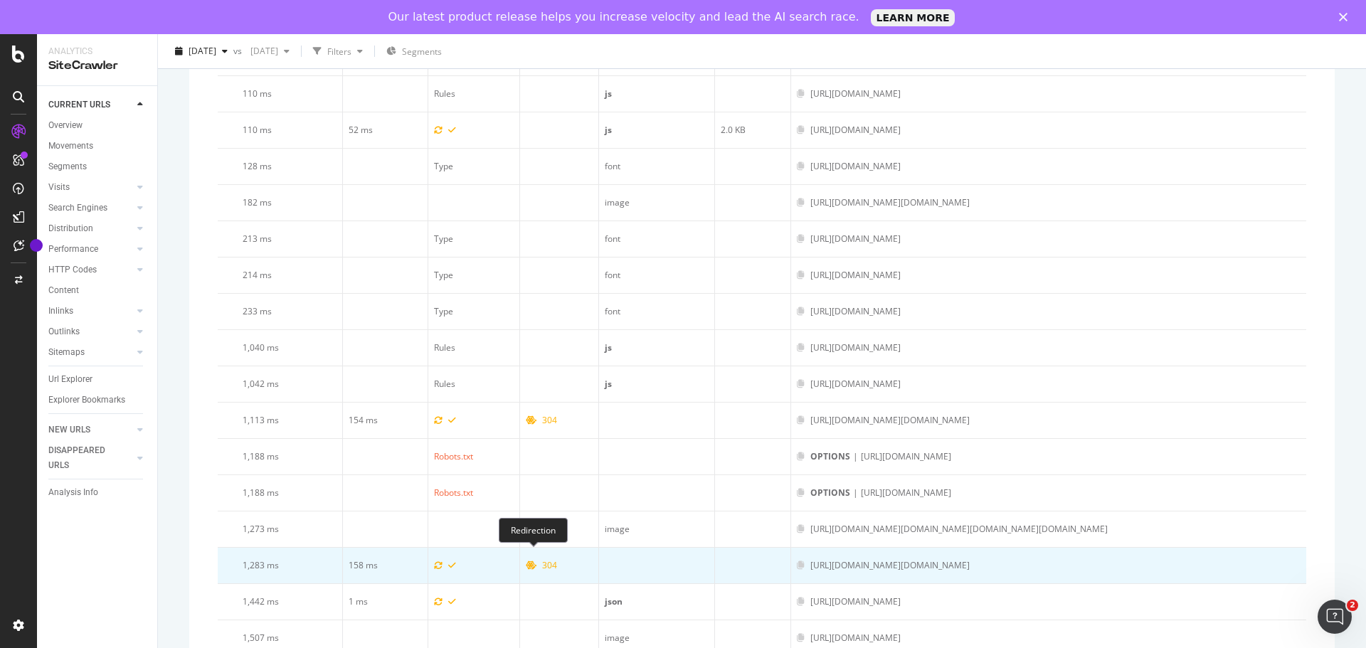
click at [542, 559] on div "304" at bounding box center [549, 565] width 15 height 13
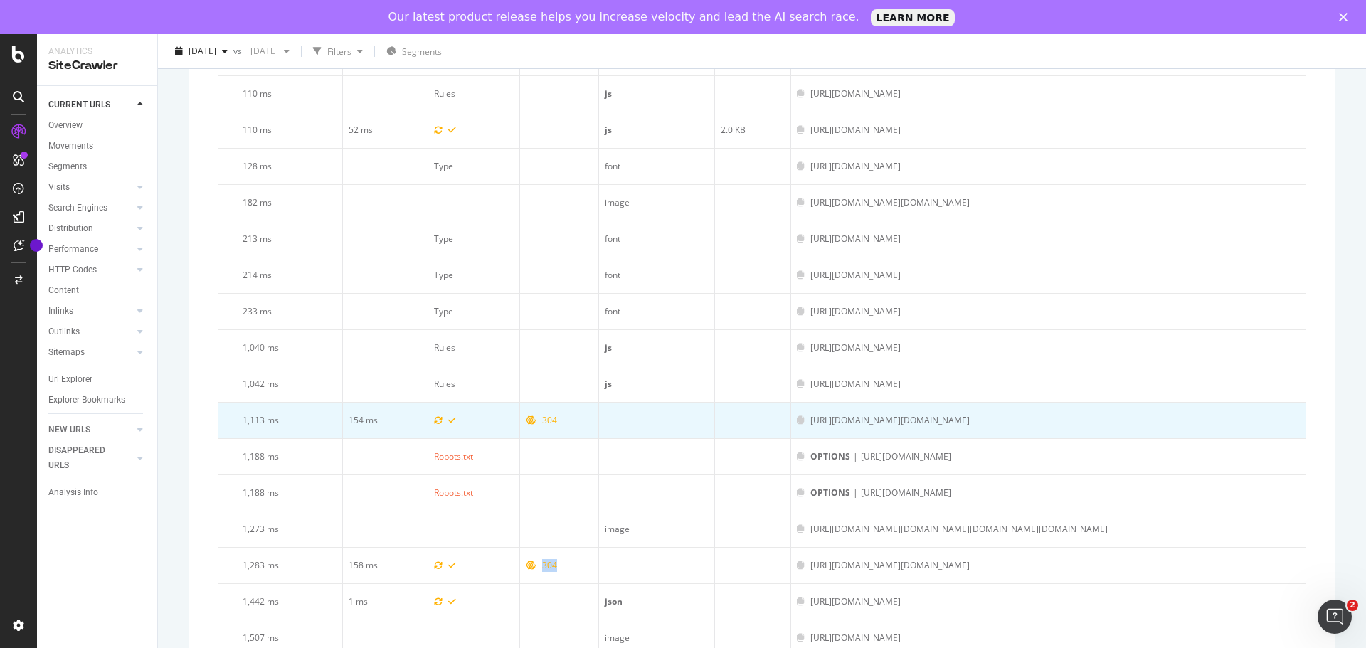
scroll to position [0, 643]
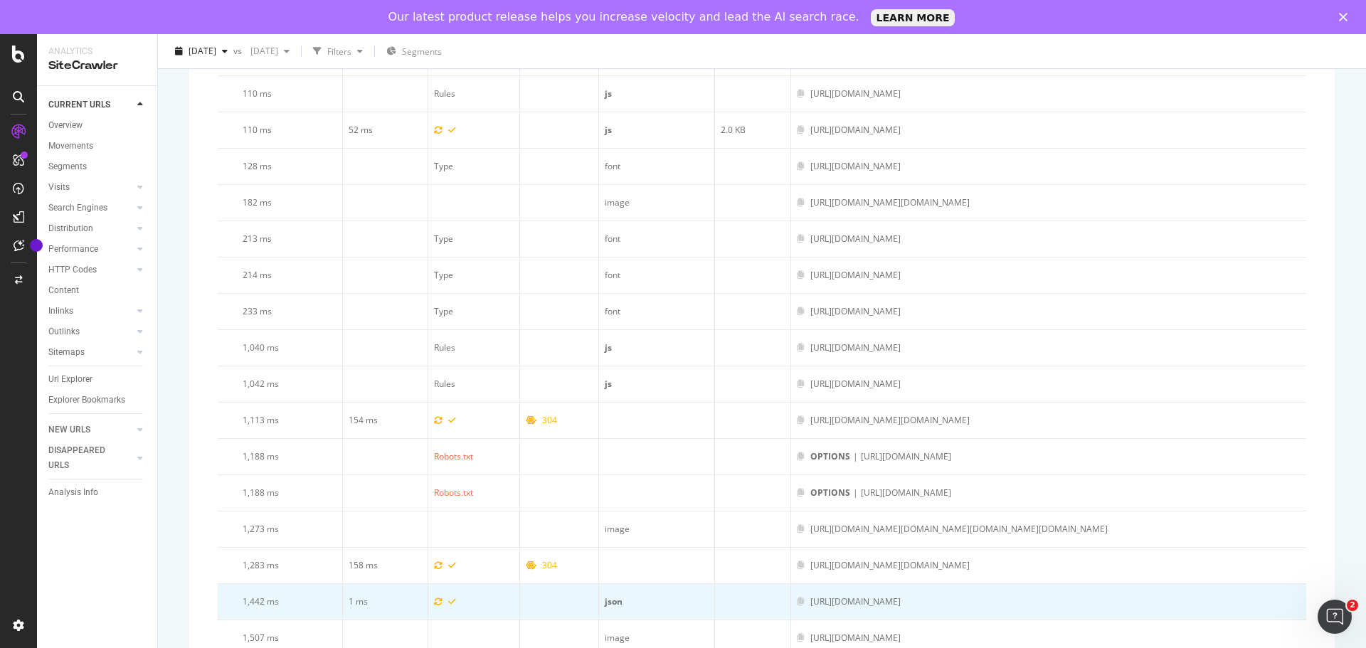
click at [605, 604] on div "json" at bounding box center [657, 602] width 104 height 13
click at [434, 603] on icon at bounding box center [438, 602] width 9 height 9
click at [836, 600] on div "https://www.art.com/callback?error=invalid_request&error_description=PKCE%20cod…" at bounding box center [855, 602] width 90 height 13
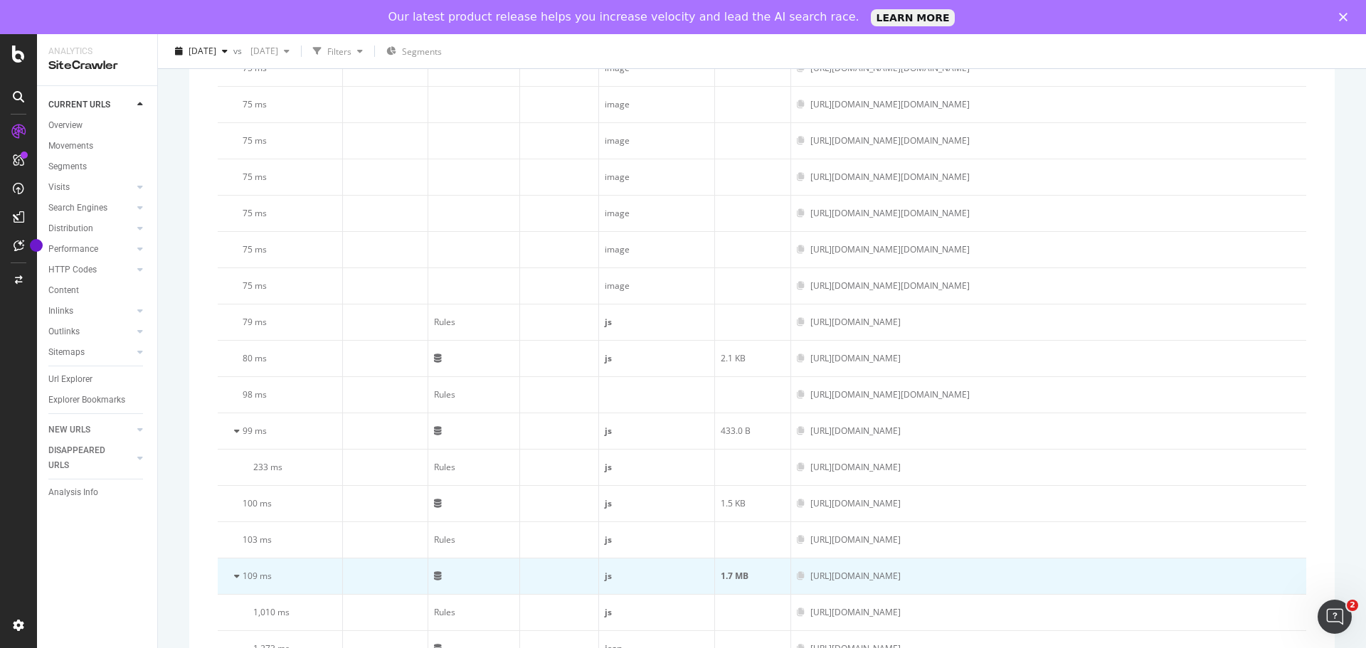
scroll to position [1572, 0]
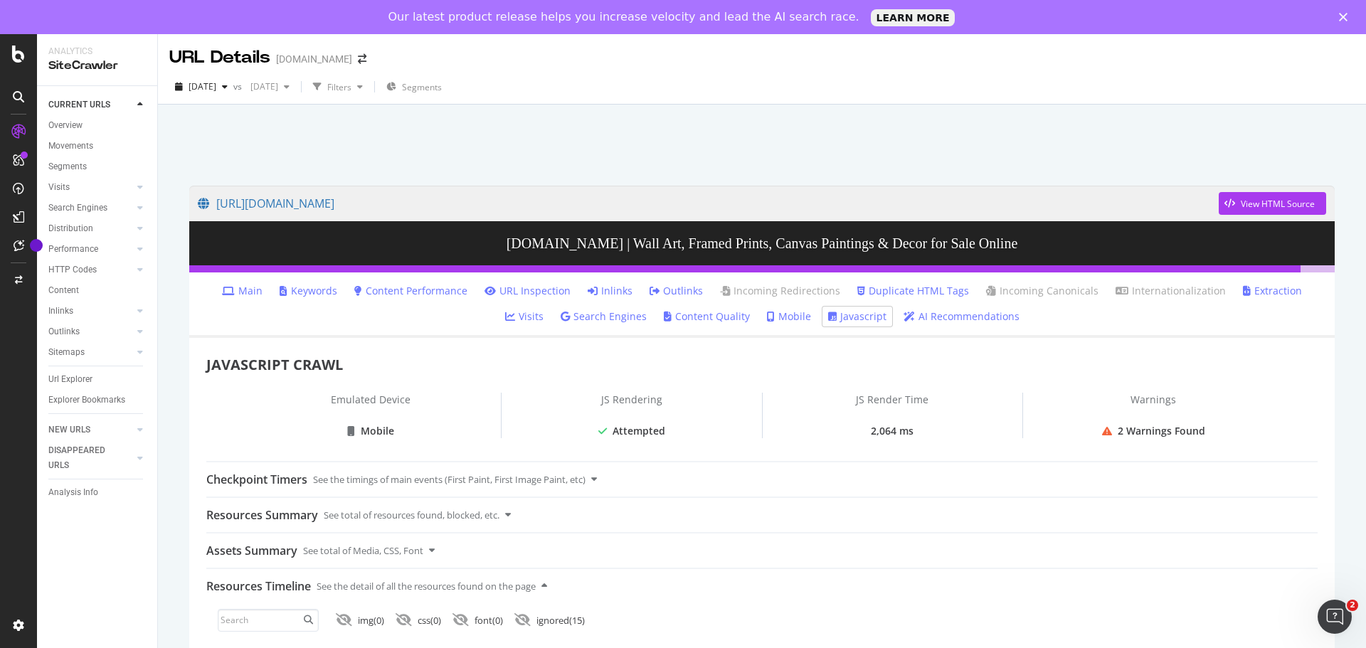
click at [836, 318] on link "Javascript" at bounding box center [857, 317] width 58 height 14
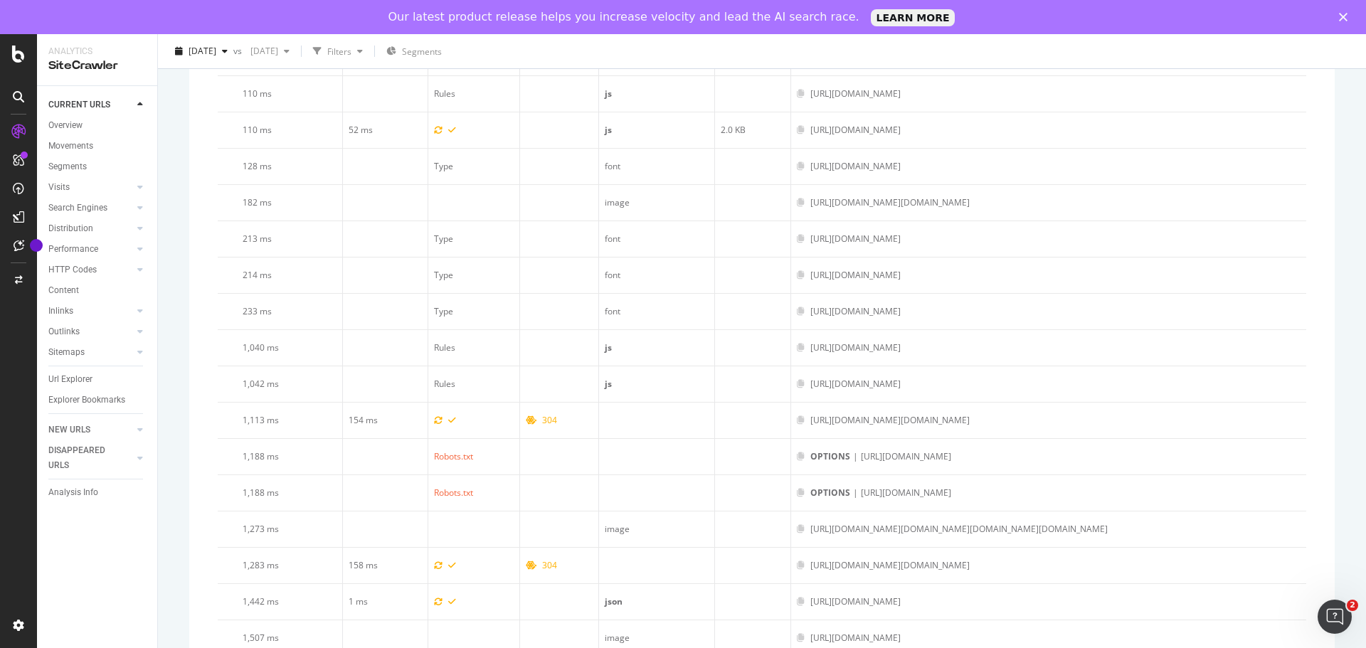
scroll to position [2497, 0]
